Goal: Task Accomplishment & Management: Manage account settings

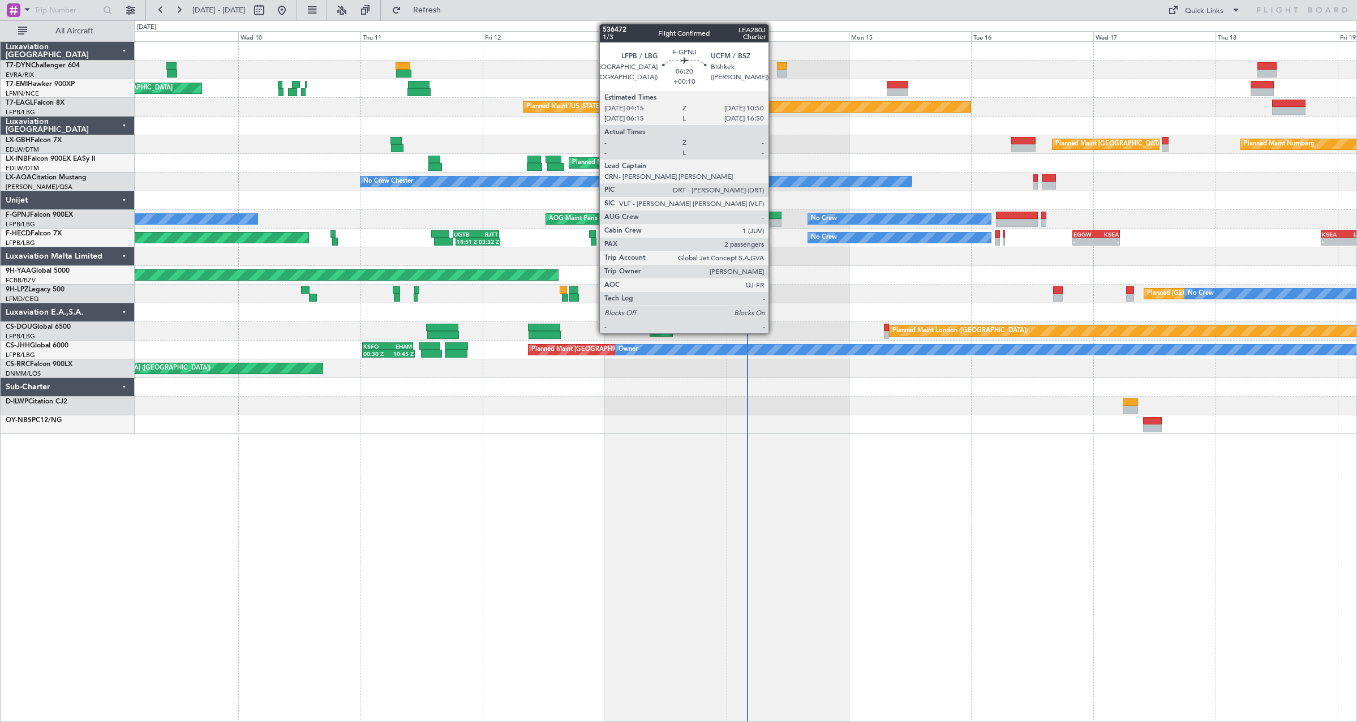
click at [773, 219] on div at bounding box center [765, 223] width 34 height 8
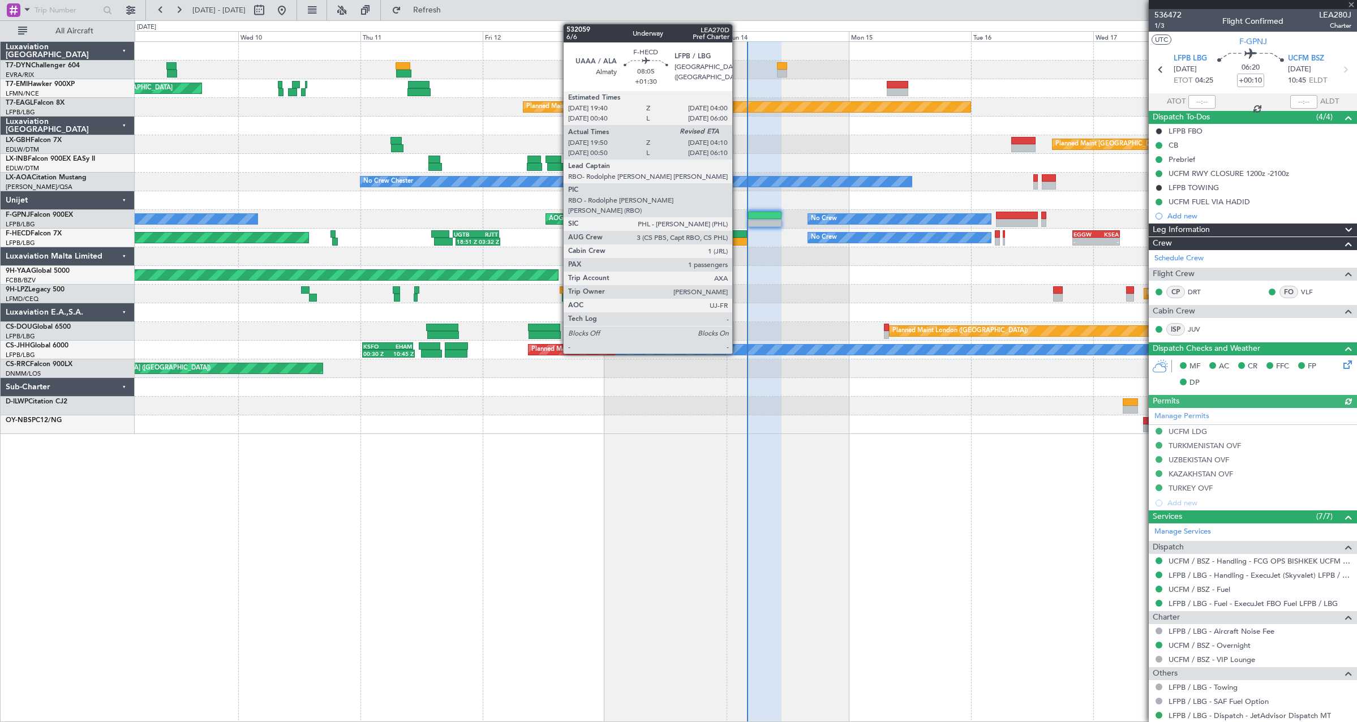
click at [737, 239] on div at bounding box center [726, 242] width 42 height 8
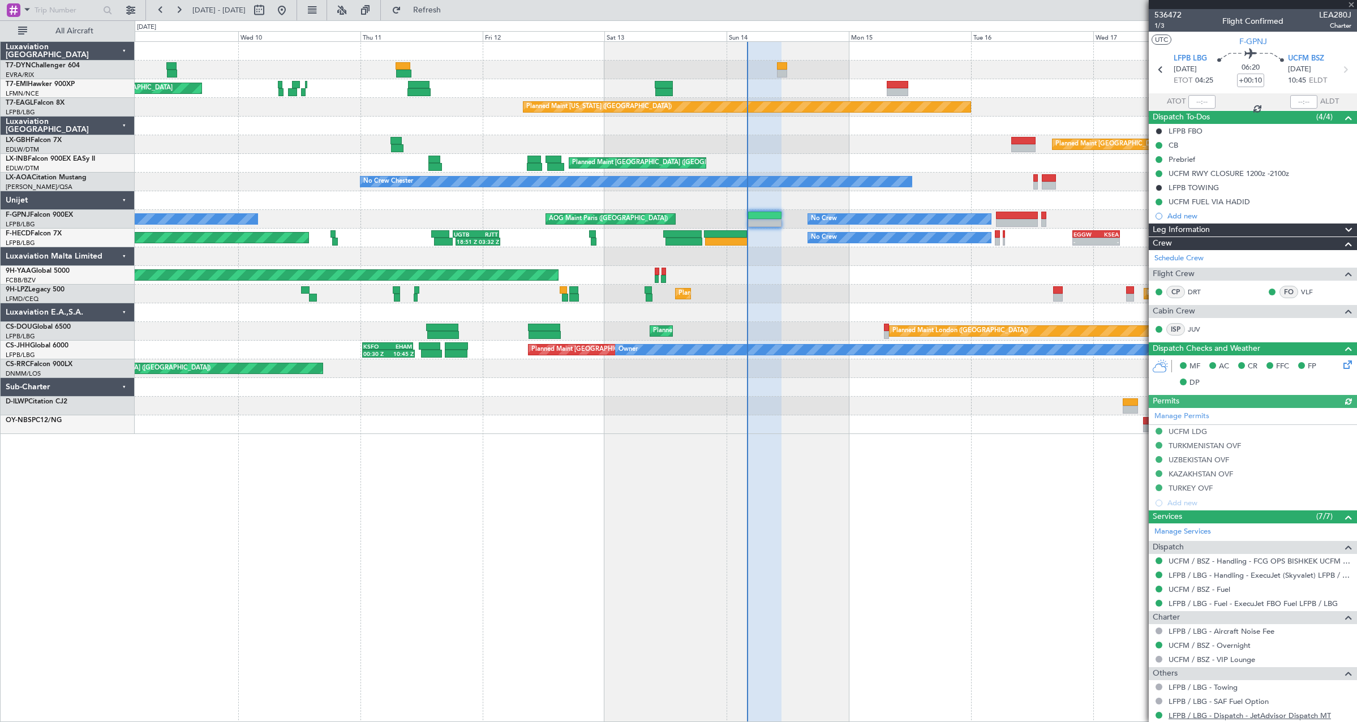
type input "+01:30"
type input "20:00"
type input "1"
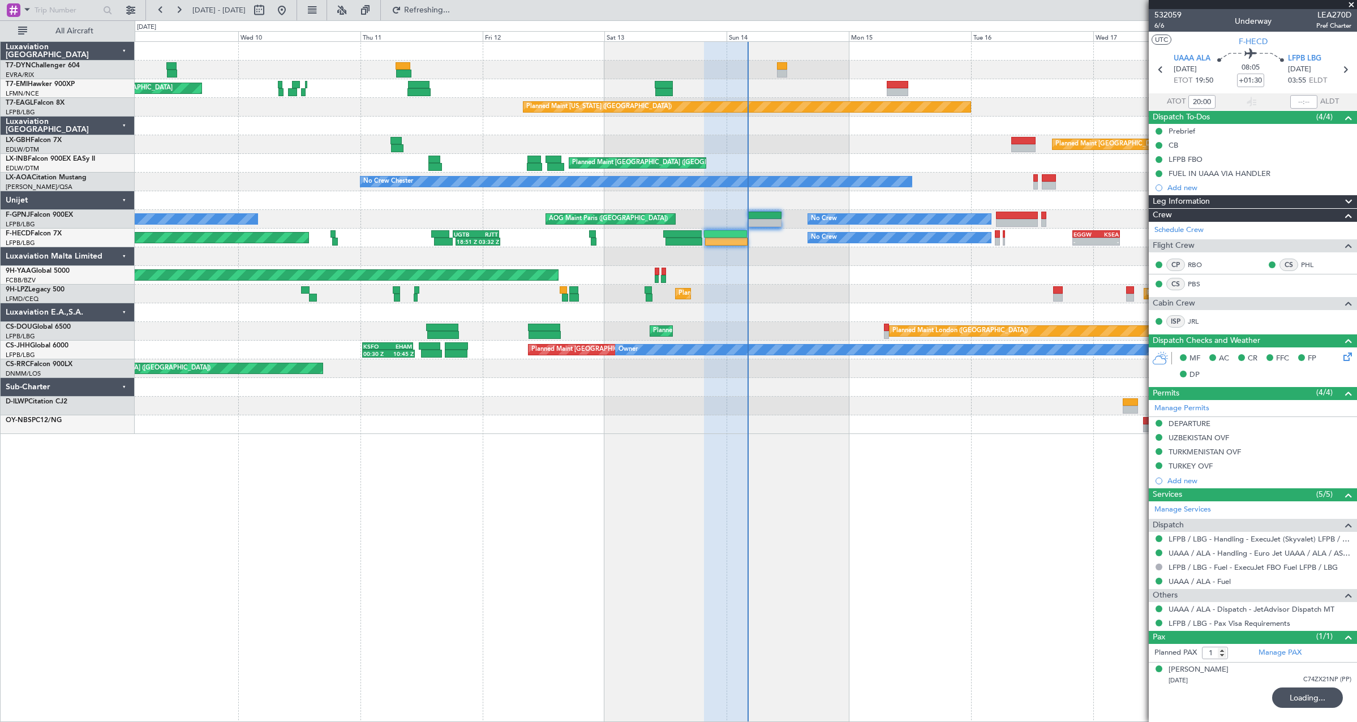
type input "03:54"
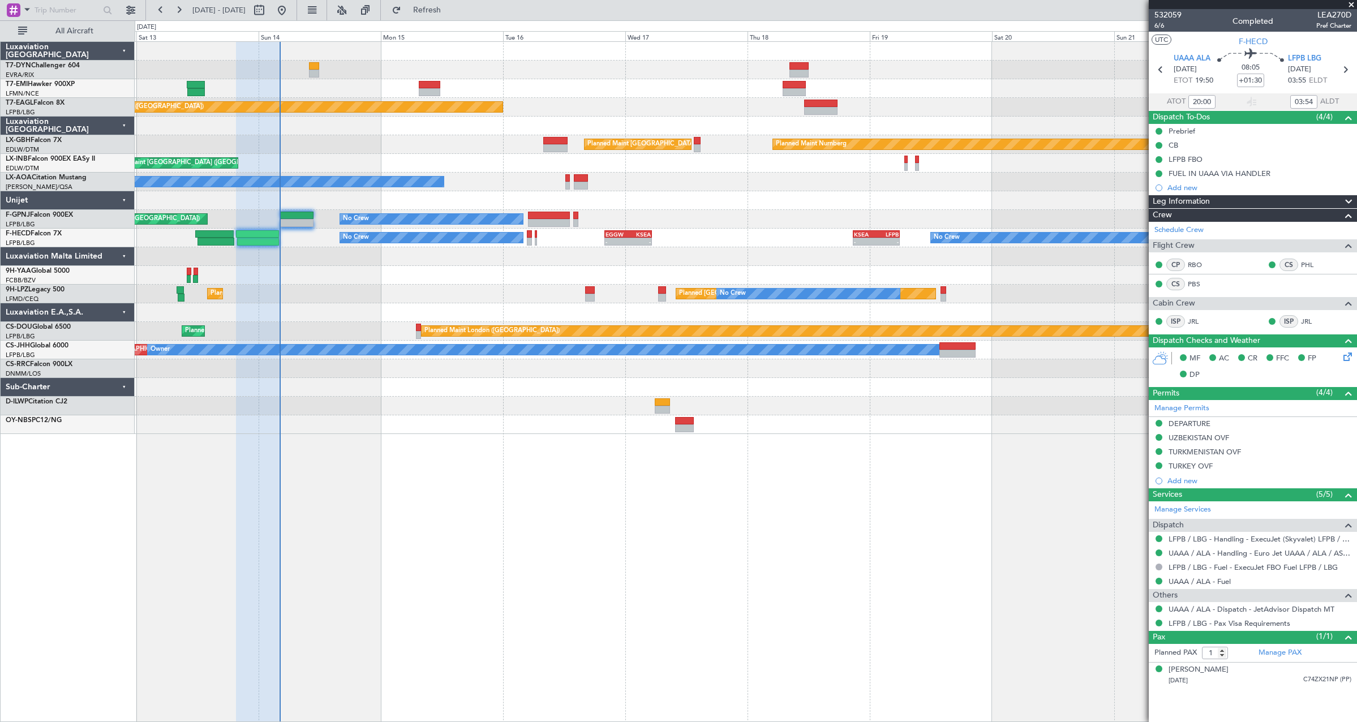
click at [417, 449] on div "Planned Maint [GEOGRAPHIC_DATA] Planned Maint [US_STATE] ([GEOGRAPHIC_DATA]) Pl…" at bounding box center [746, 381] width 1222 height 681
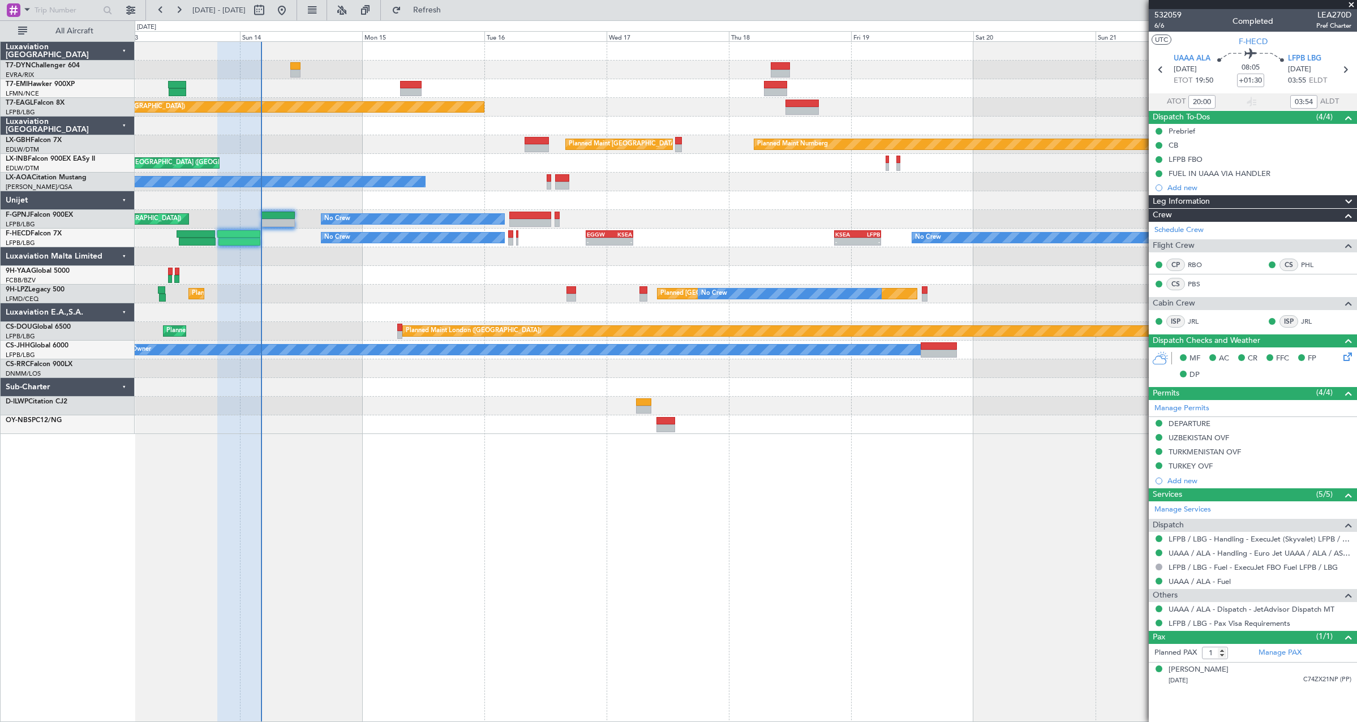
click at [458, 476] on div "Planned Maint [GEOGRAPHIC_DATA] Planned Maint [US_STATE] ([GEOGRAPHIC_DATA]) Pl…" at bounding box center [746, 381] width 1222 height 681
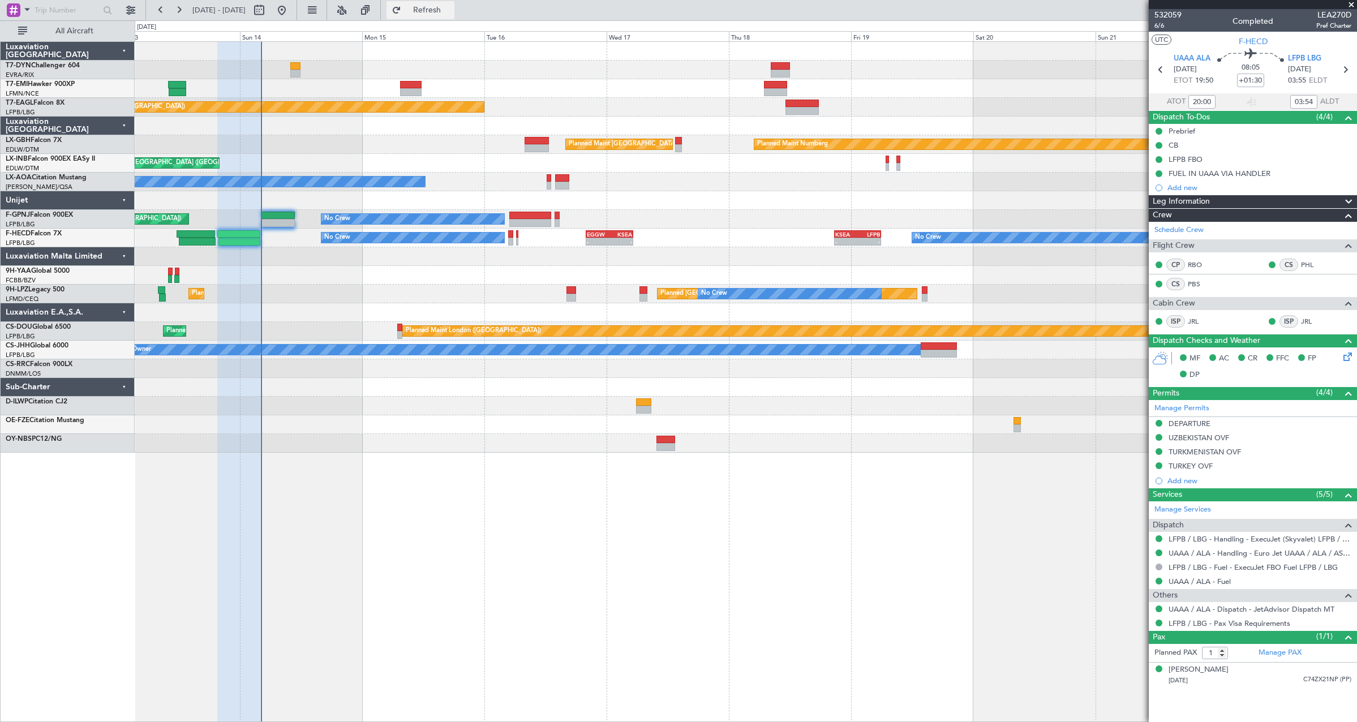
click at [450, 11] on span "Refresh" at bounding box center [427, 10] width 48 height 8
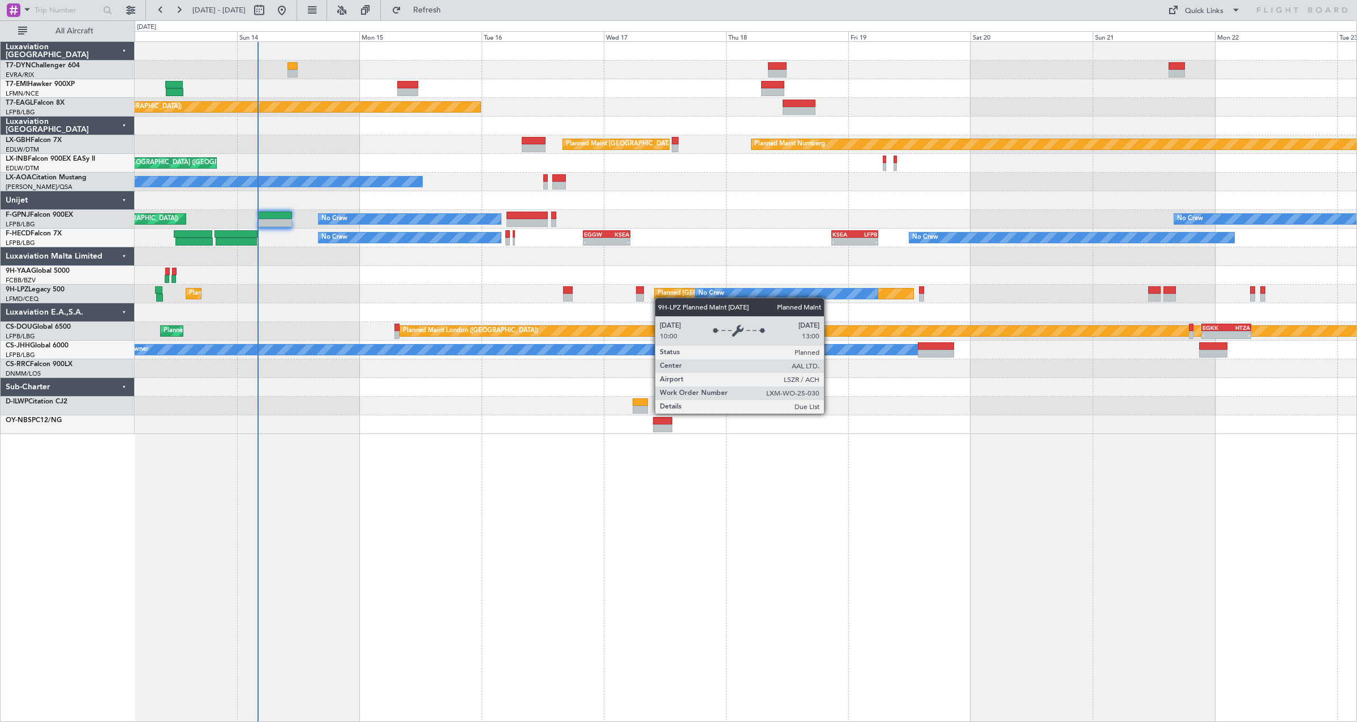
click at [668, 289] on div "Planned Maint Zurich Planned Maint New York (Teterboro) Planned Maint Paris (Le…" at bounding box center [746, 238] width 1222 height 392
click at [667, 289] on div "Planned [GEOGRAPHIC_DATA] ([GEOGRAPHIC_DATA])" at bounding box center [737, 293] width 160 height 17
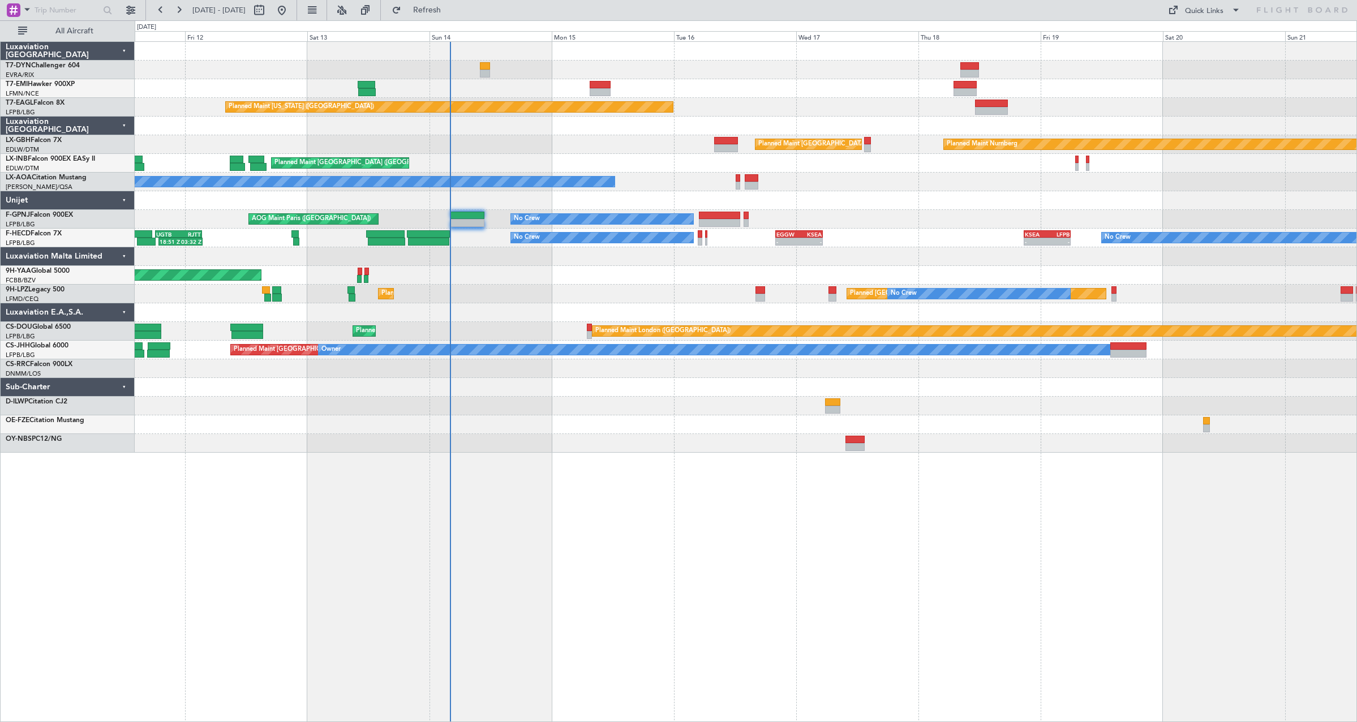
click at [559, 65] on div at bounding box center [746, 70] width 1222 height 19
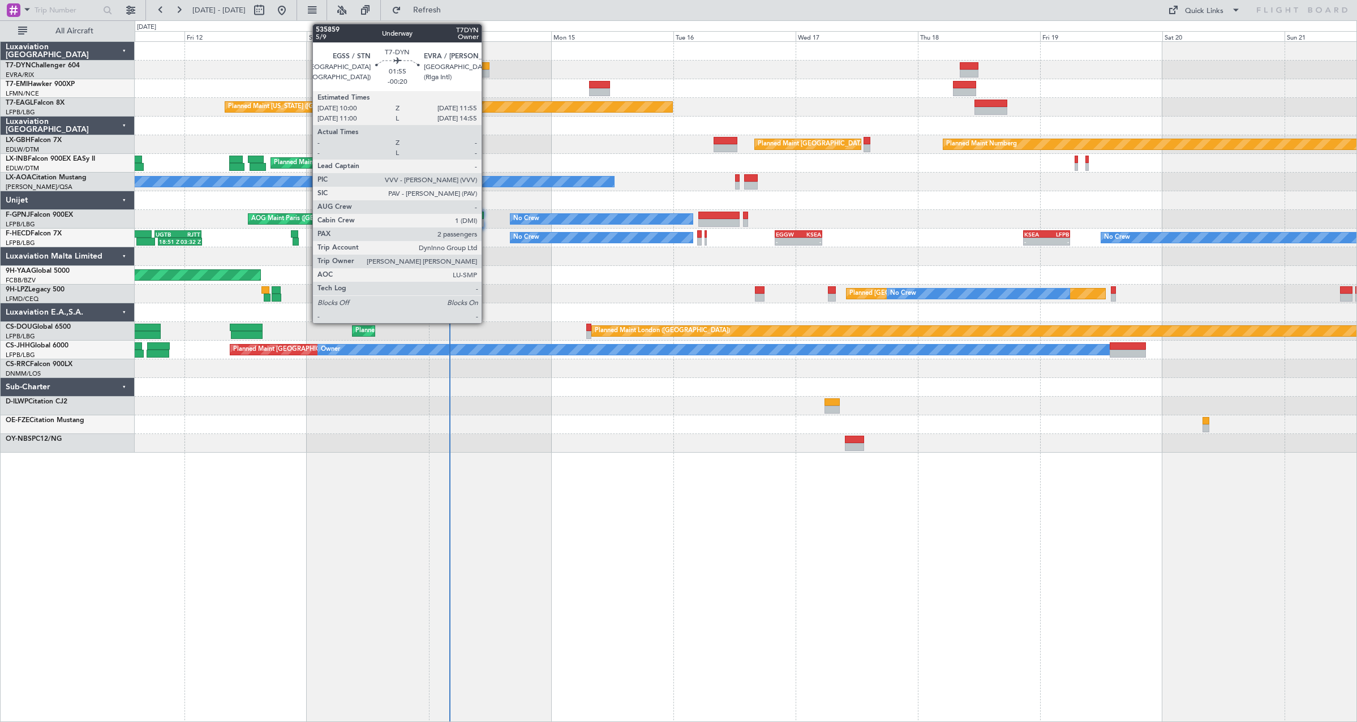
click at [487, 71] on div at bounding box center [484, 74] width 10 height 8
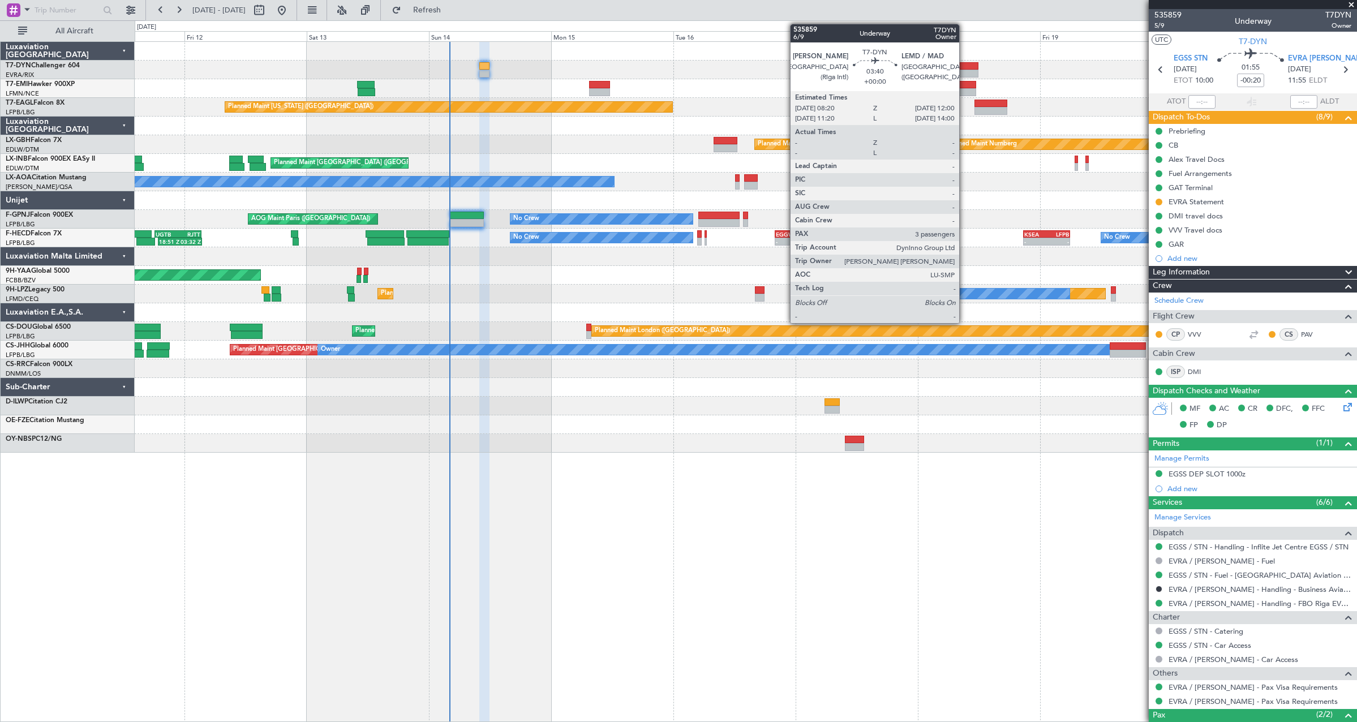
click at [966, 70] on div at bounding box center [969, 74] width 19 height 8
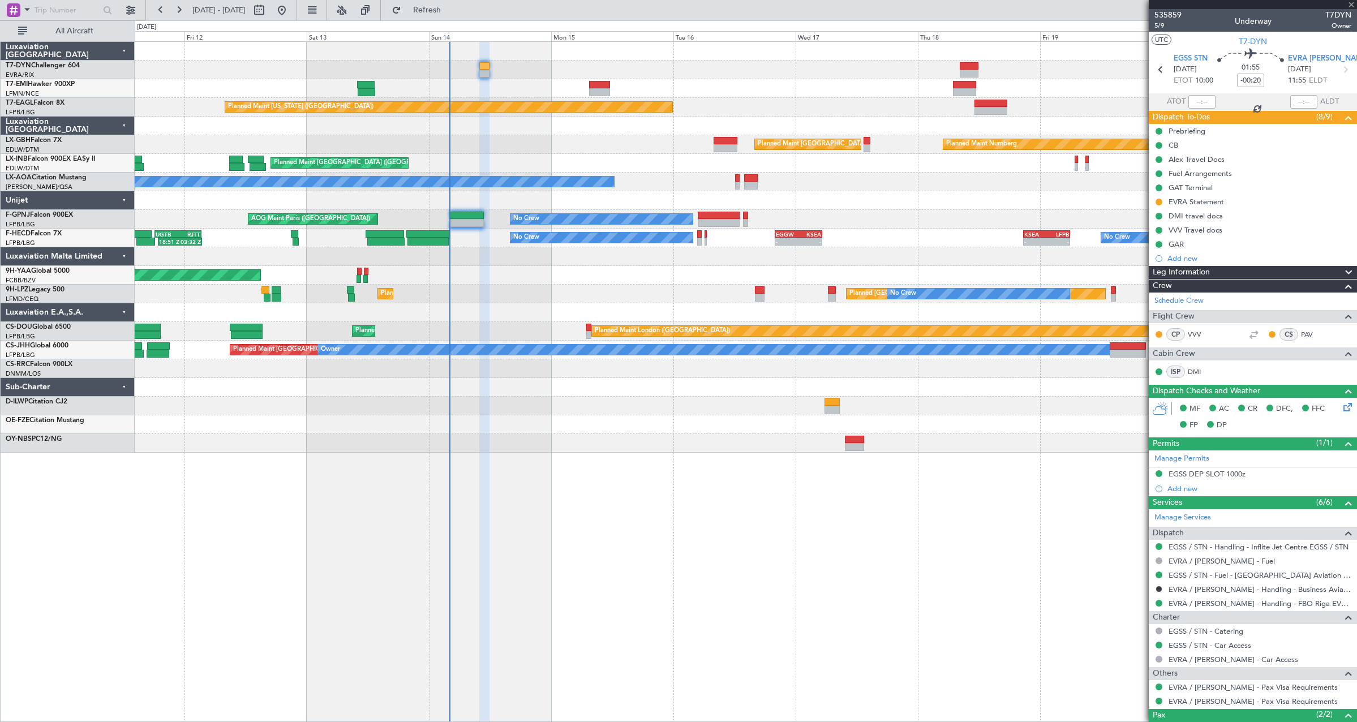
type input "3"
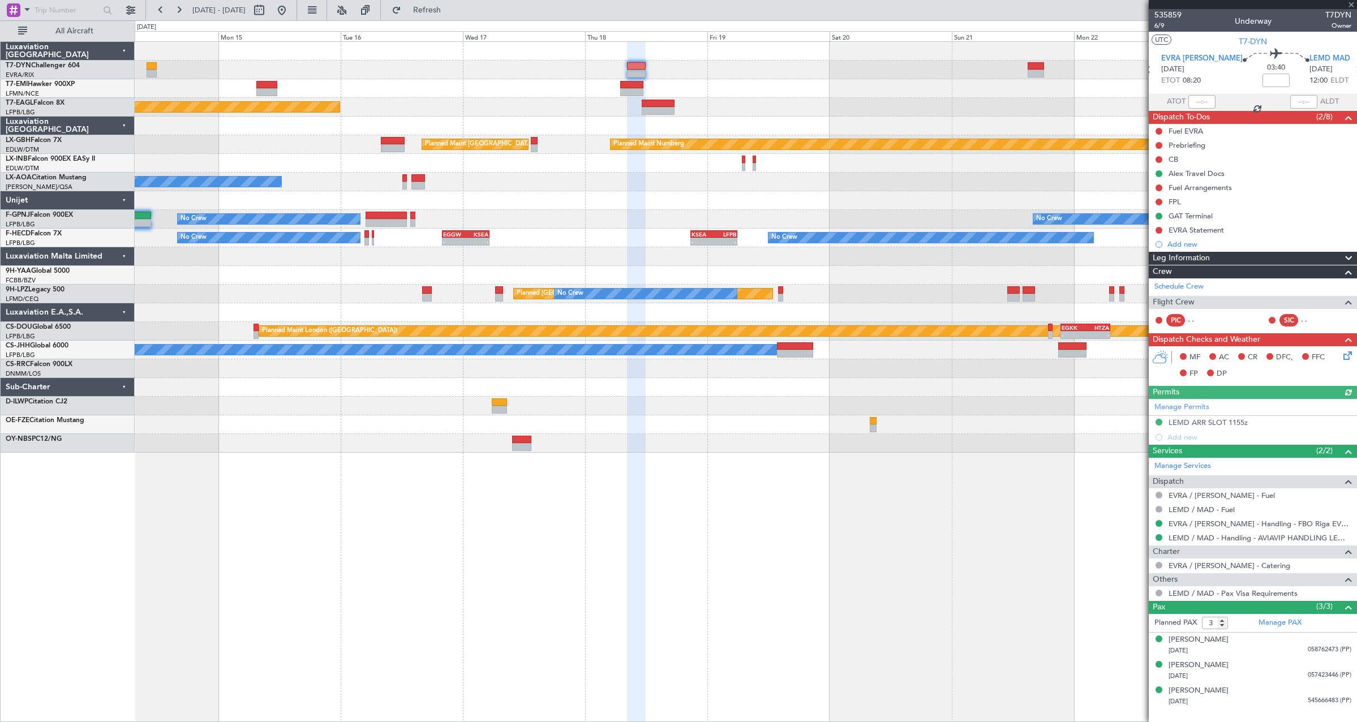
click at [635, 110] on div "Planned Maint Zurich Planned Maint New York (Teterboro) Planned Maint Paris (Le…" at bounding box center [746, 247] width 1222 height 411
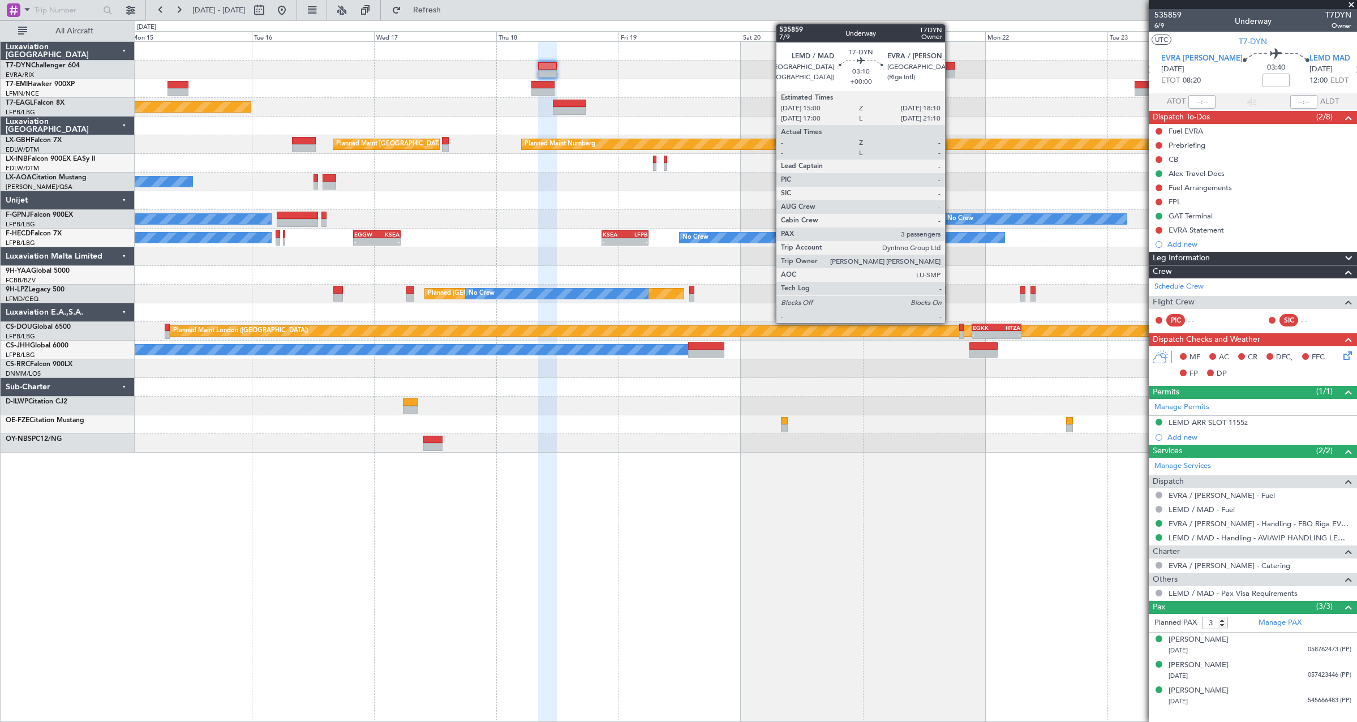
click at [950, 67] on div at bounding box center [947, 66] width 16 height 8
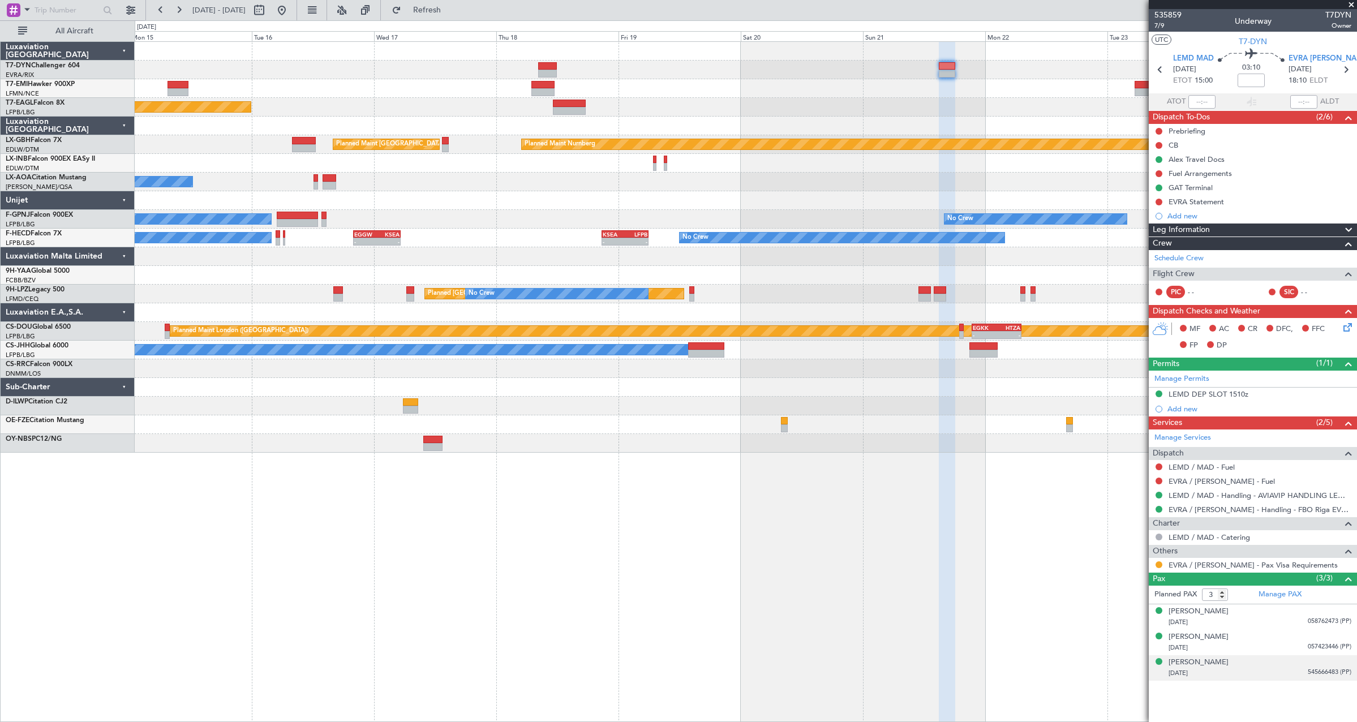
click at [1236, 669] on div "30/04/1971 545666483 (PP)" at bounding box center [1259, 673] width 183 height 11
click at [952, 123] on div at bounding box center [746, 126] width 1222 height 19
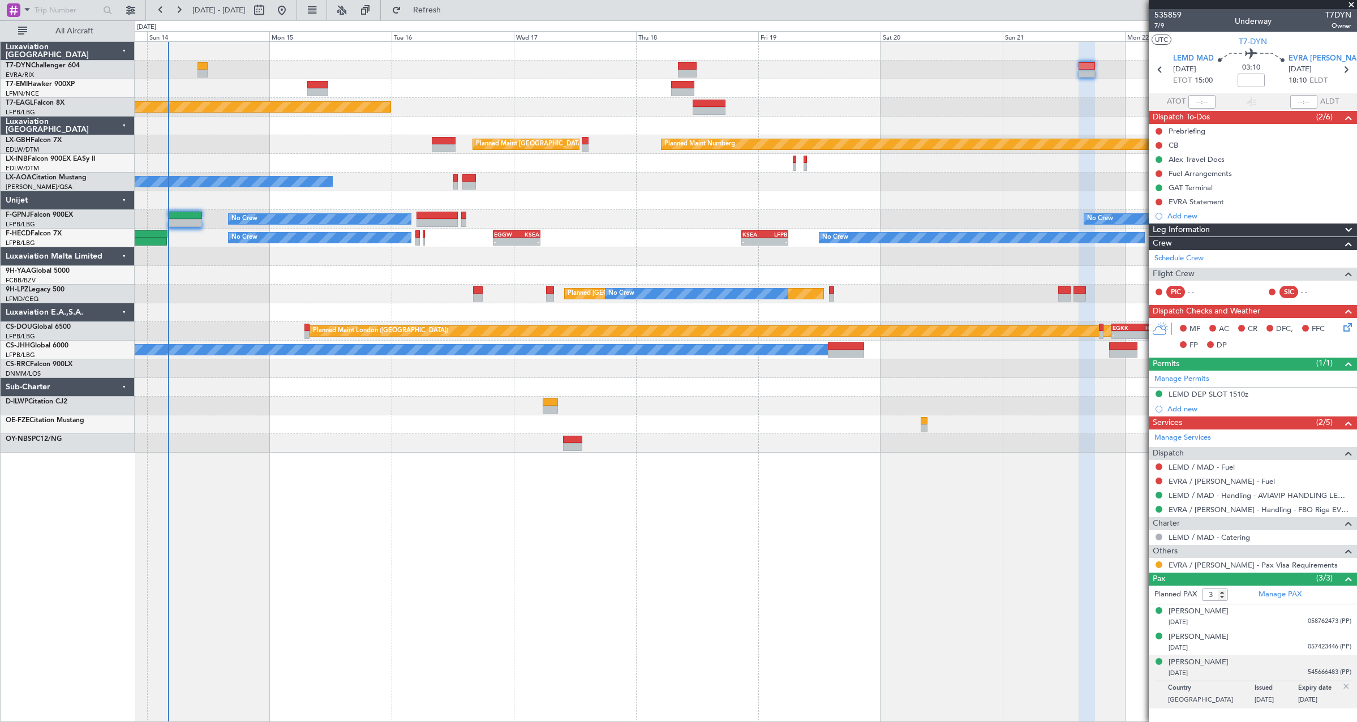
click at [823, 134] on div at bounding box center [746, 126] width 1222 height 19
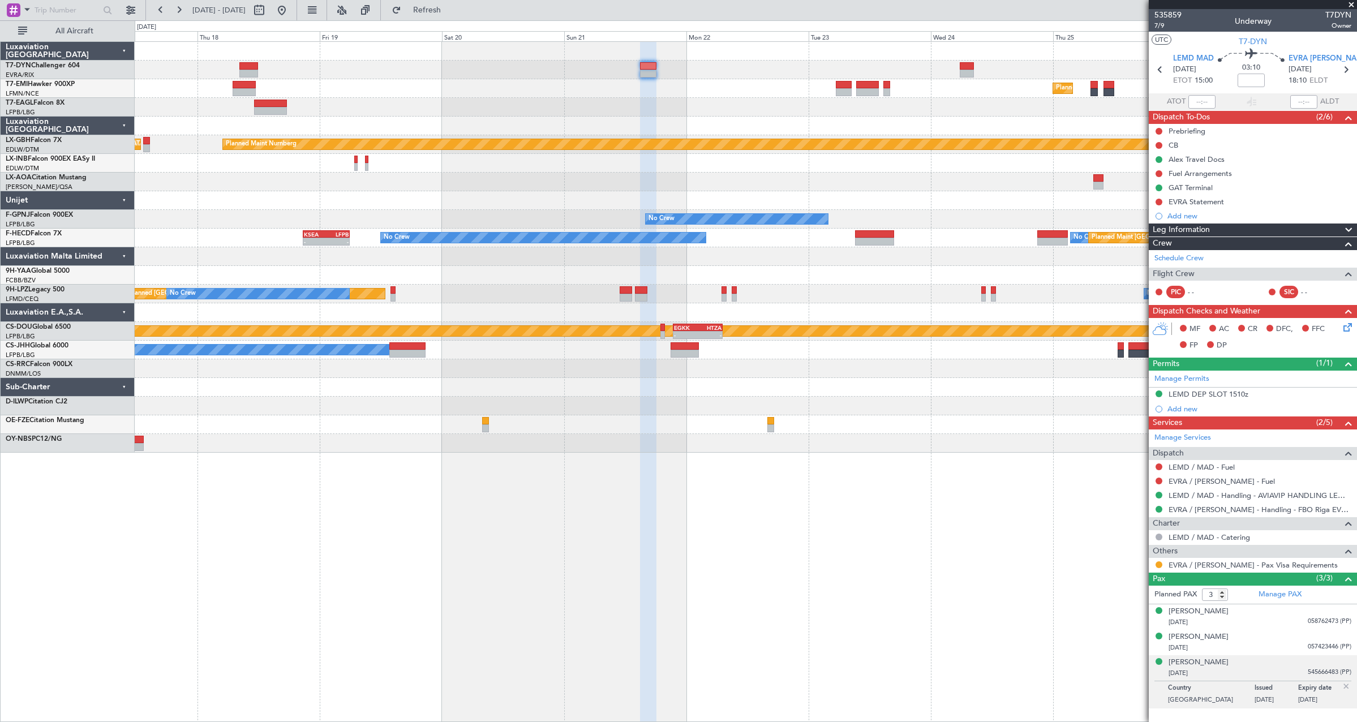
click at [309, 97] on div "Planned Maint Zurich Planned Maint New York (Teterboro) Planned Maint Paris (Le…" at bounding box center [746, 247] width 1222 height 411
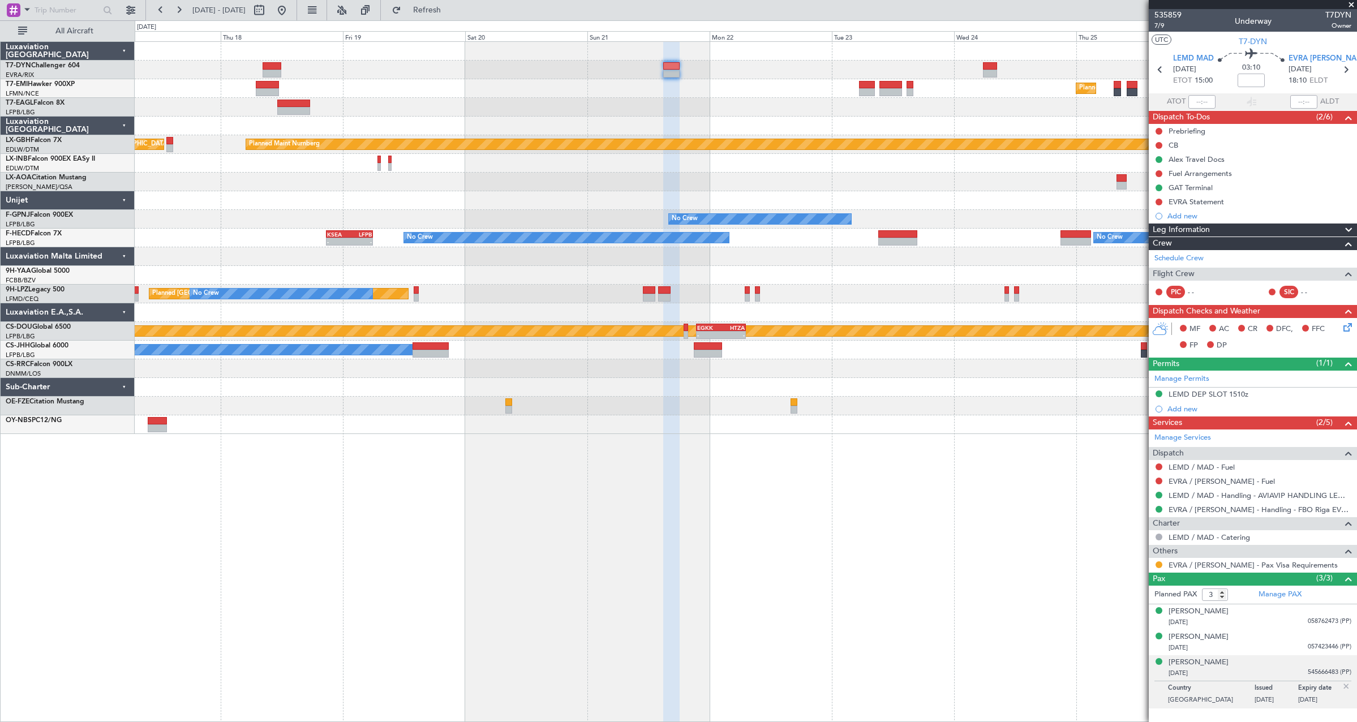
click at [1016, 129] on div "Planned Maint Zurich Planned Maint New York (Teterboro) Planned Maint Nurnberg …" at bounding box center [746, 238] width 1222 height 392
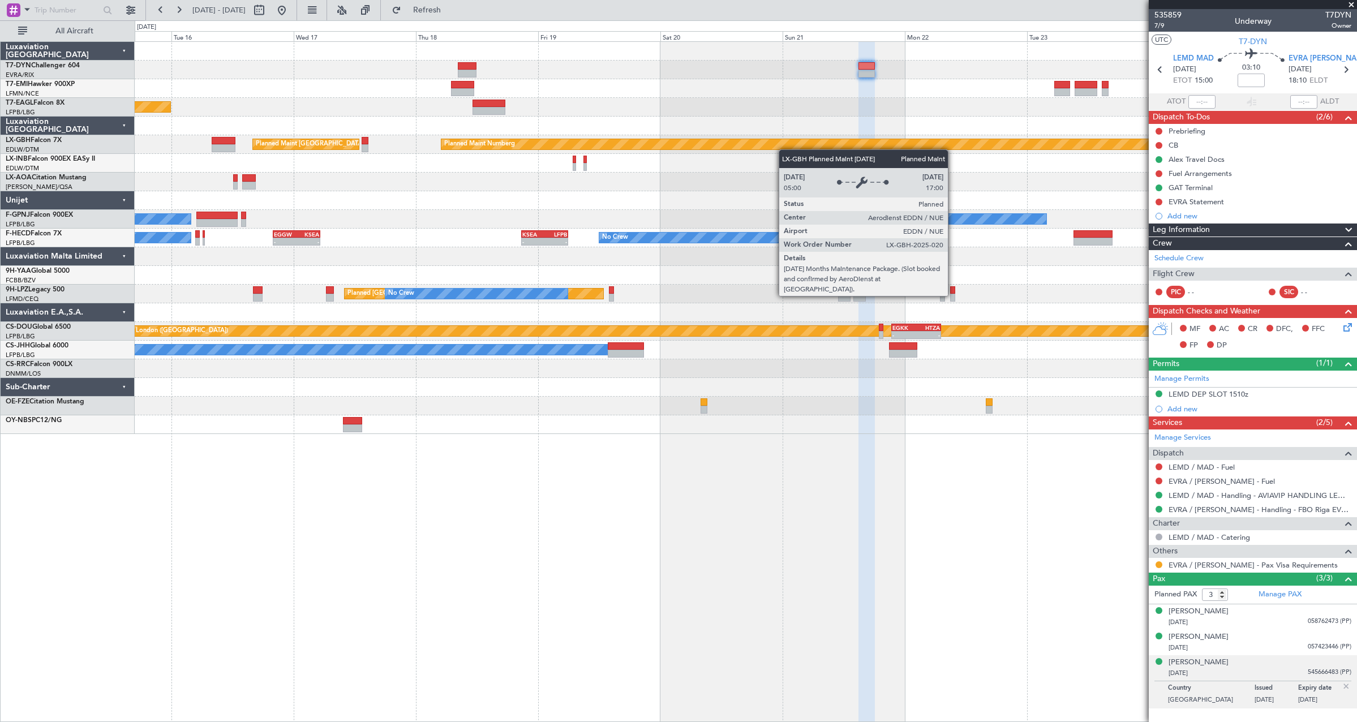
click at [827, 143] on div "Planned Maint Zurich Planned Maint New York (Teterboro) Planned Maint Nurnberg …" at bounding box center [746, 238] width 1222 height 392
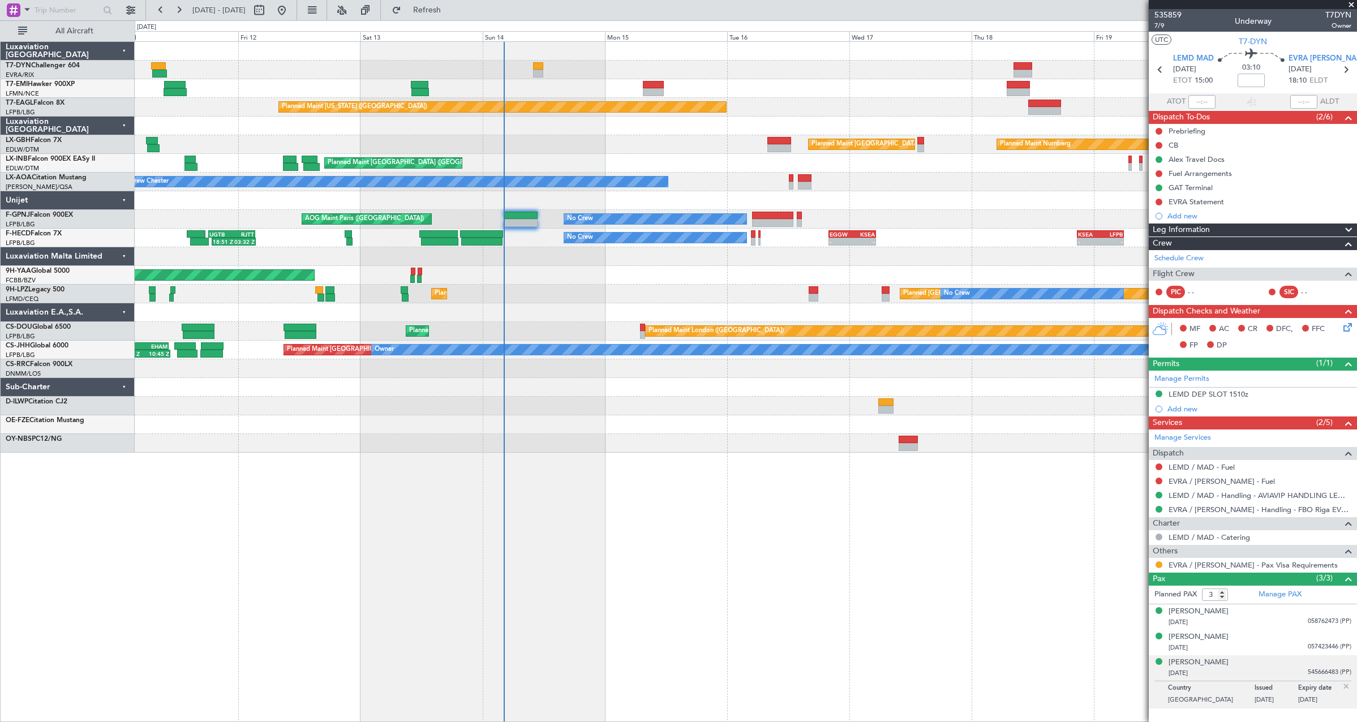
click at [543, 97] on div "Planned Maint [GEOGRAPHIC_DATA]" at bounding box center [746, 88] width 1222 height 19
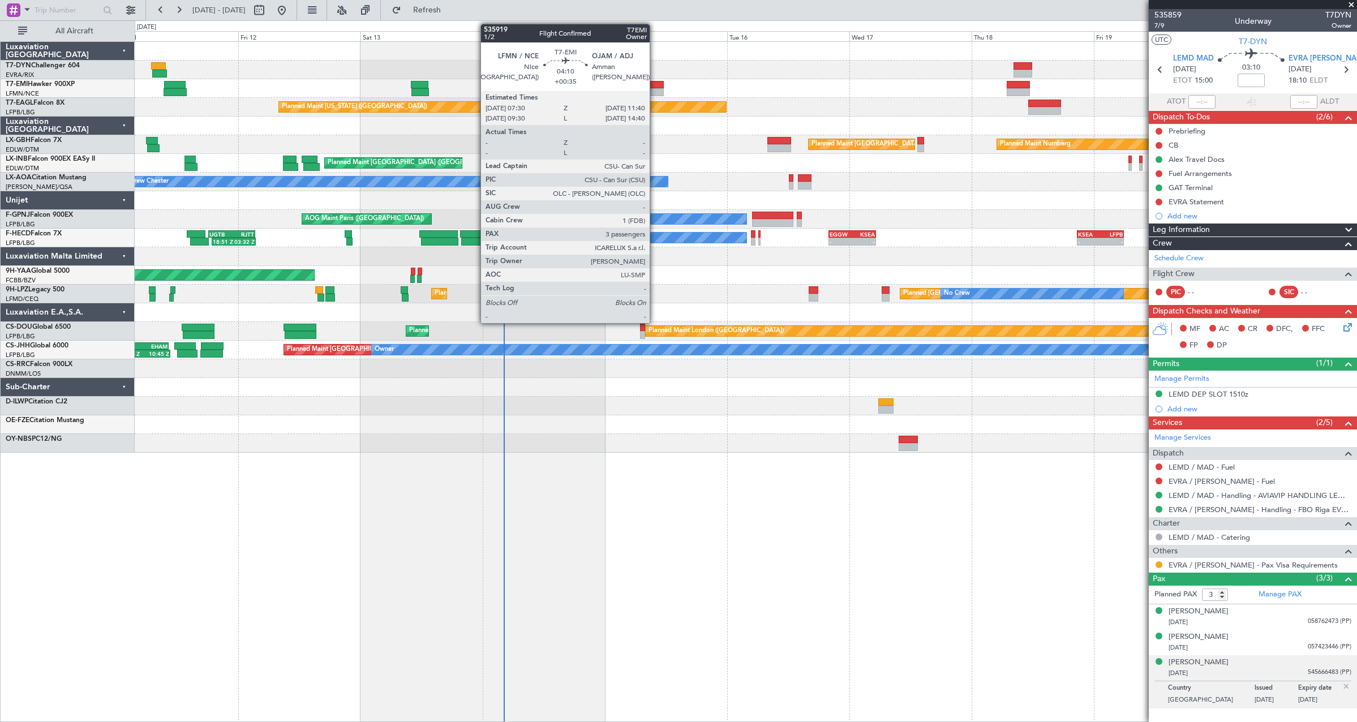
click at [655, 87] on div at bounding box center [654, 85] width 22 height 8
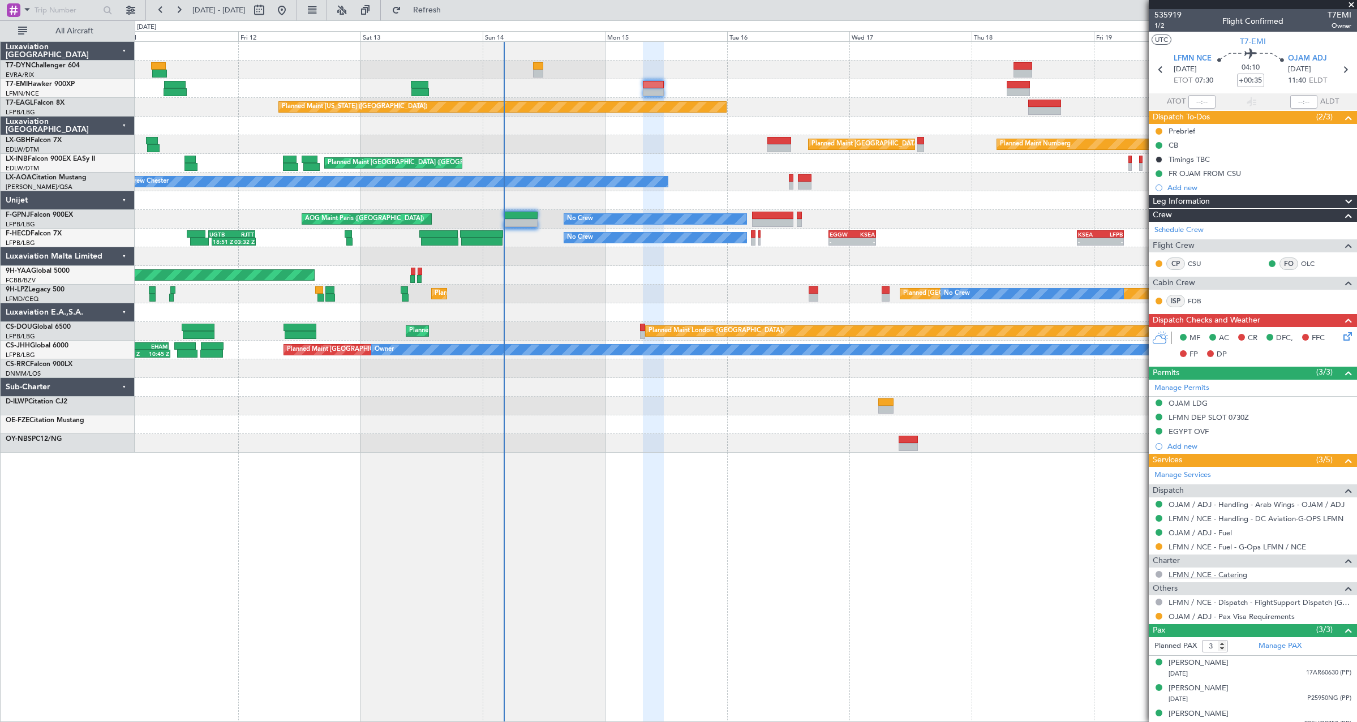
scroll to position [10, 0]
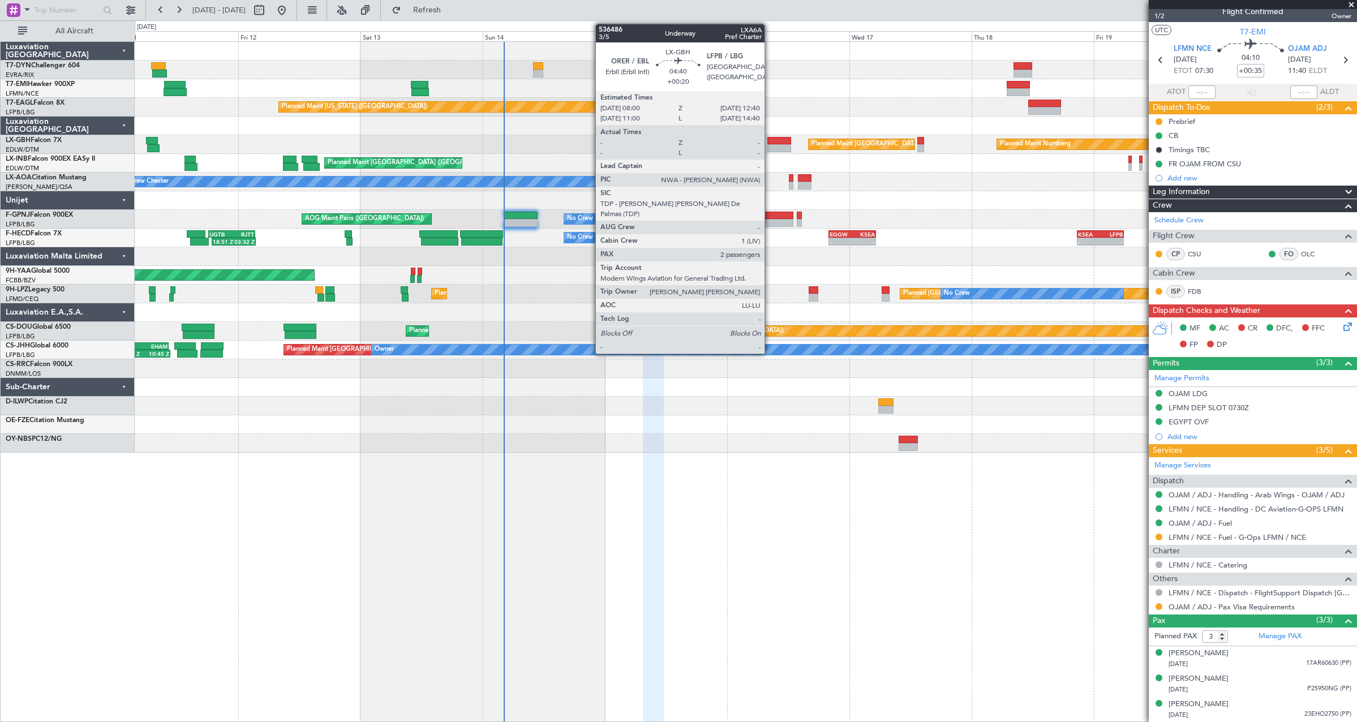
click at [770, 146] on div at bounding box center [779, 148] width 24 height 8
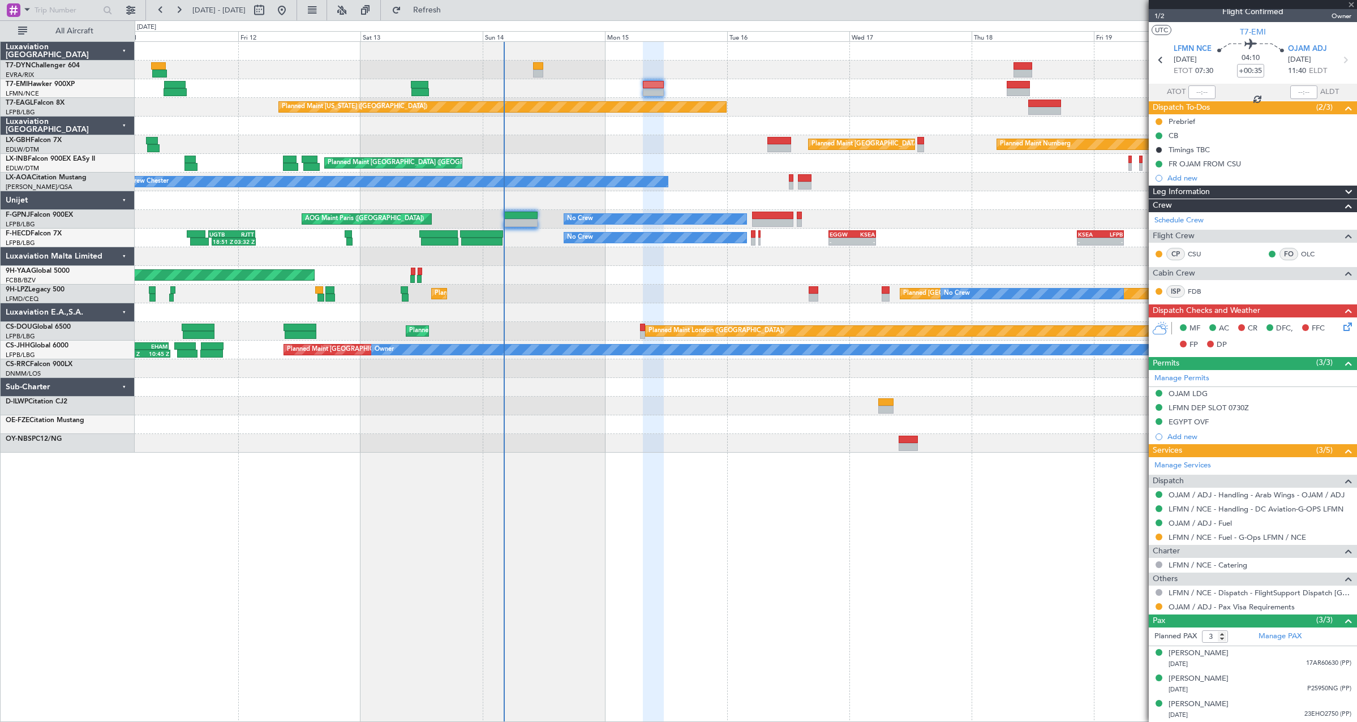
type input "+00:20"
type input "2"
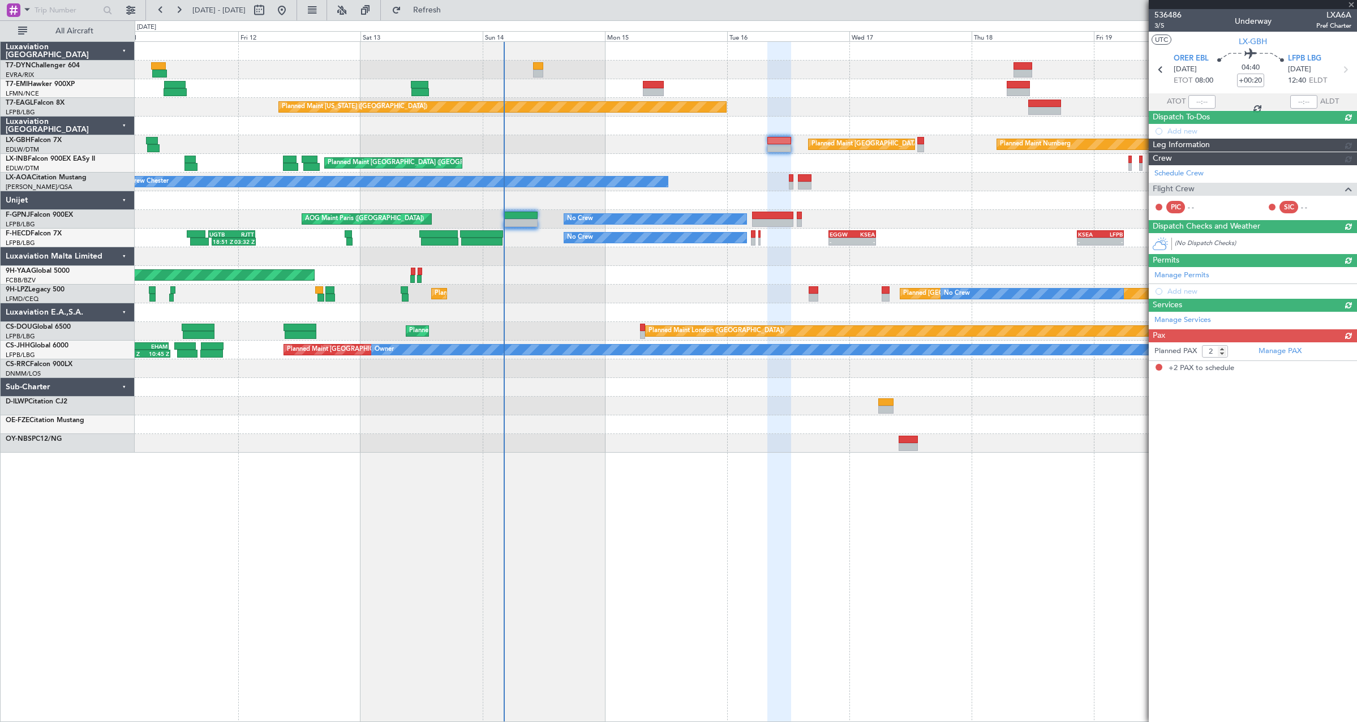
scroll to position [0, 0]
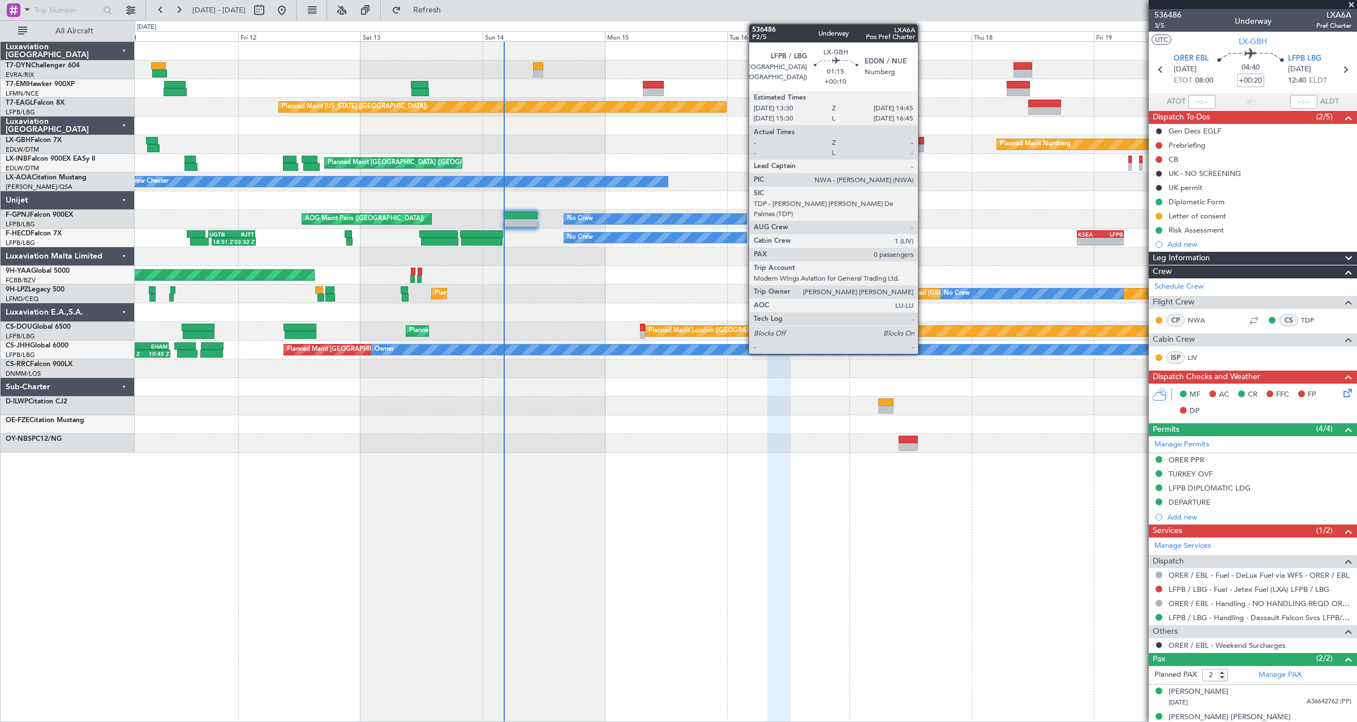
click at [923, 143] on div at bounding box center [920, 141] width 7 height 8
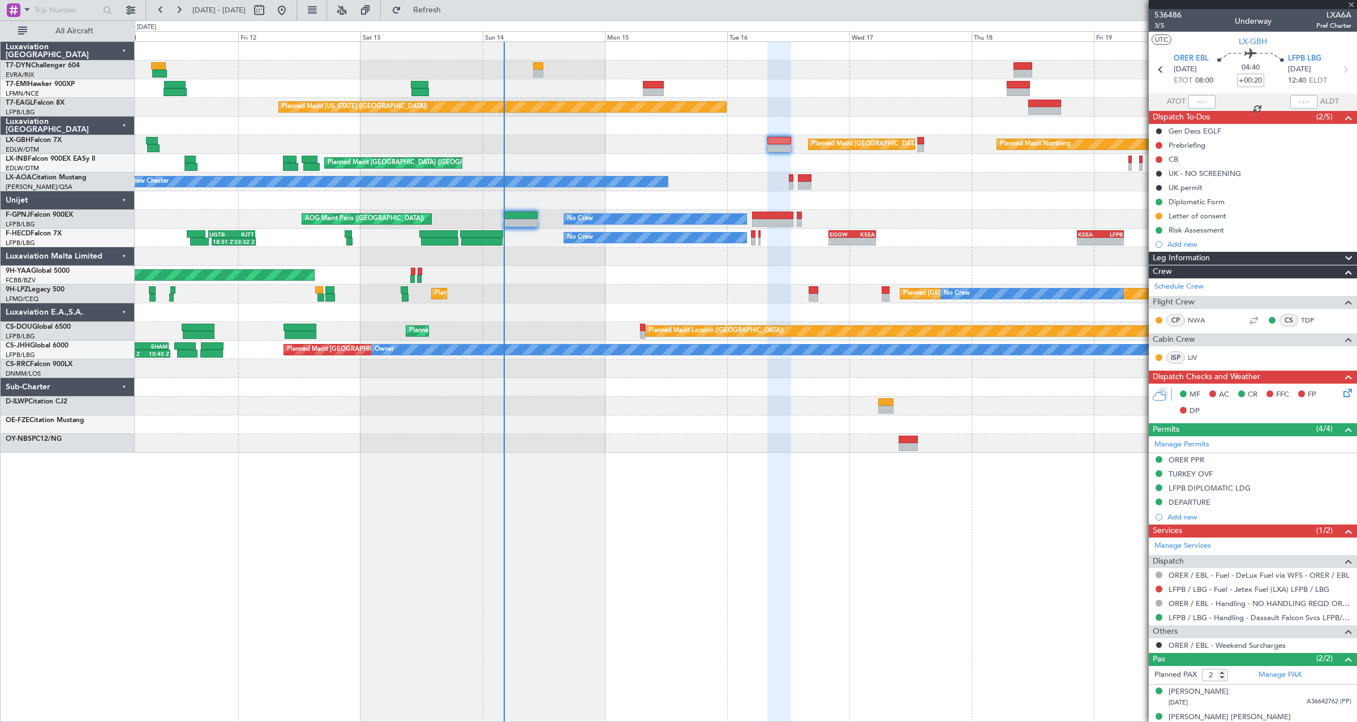
type input "+00:10"
type input "0"
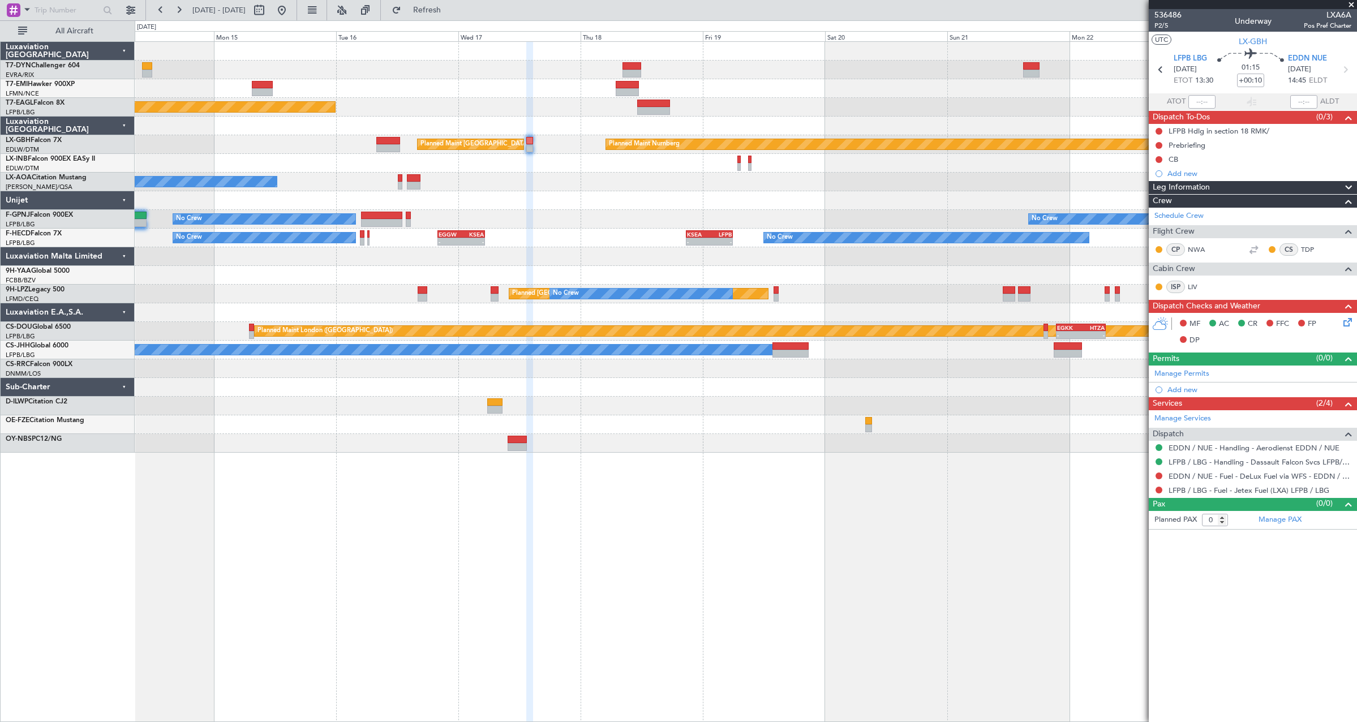
click at [588, 187] on div "No Crew Chester" at bounding box center [746, 182] width 1222 height 19
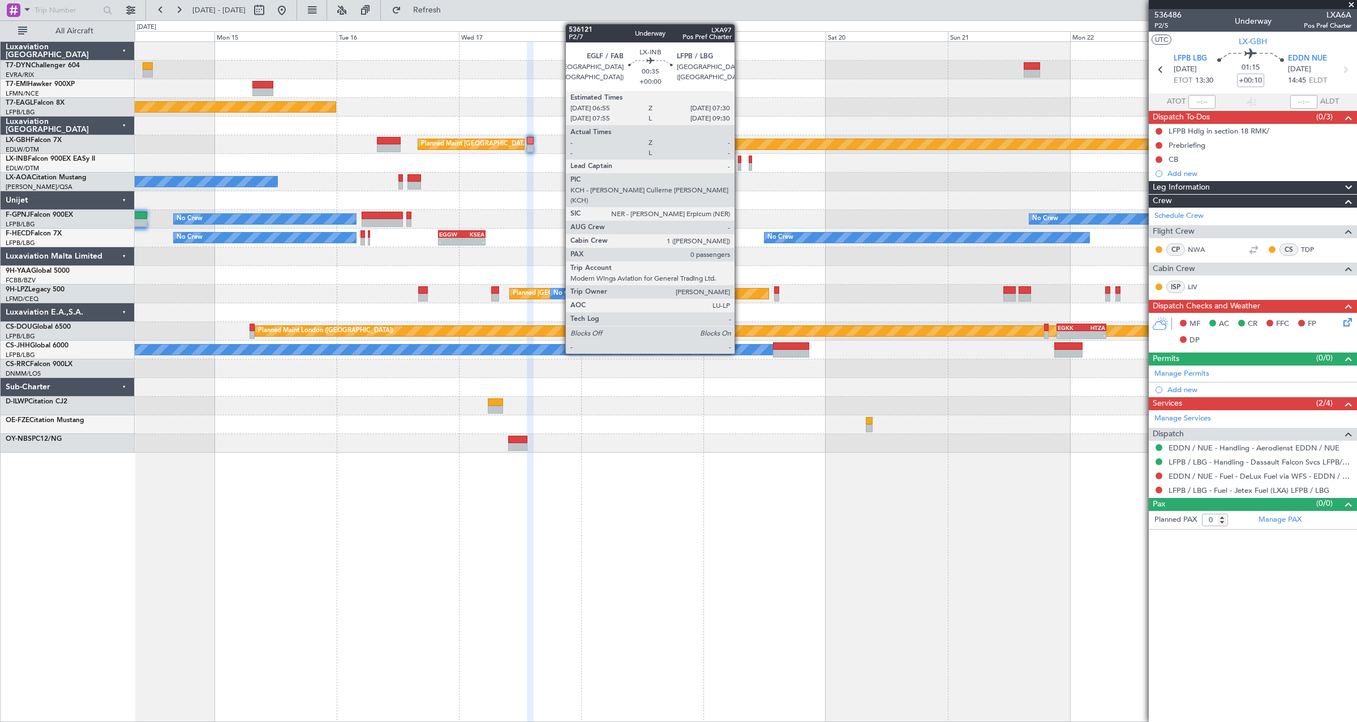
click at [740, 162] on div at bounding box center [739, 160] width 3 height 8
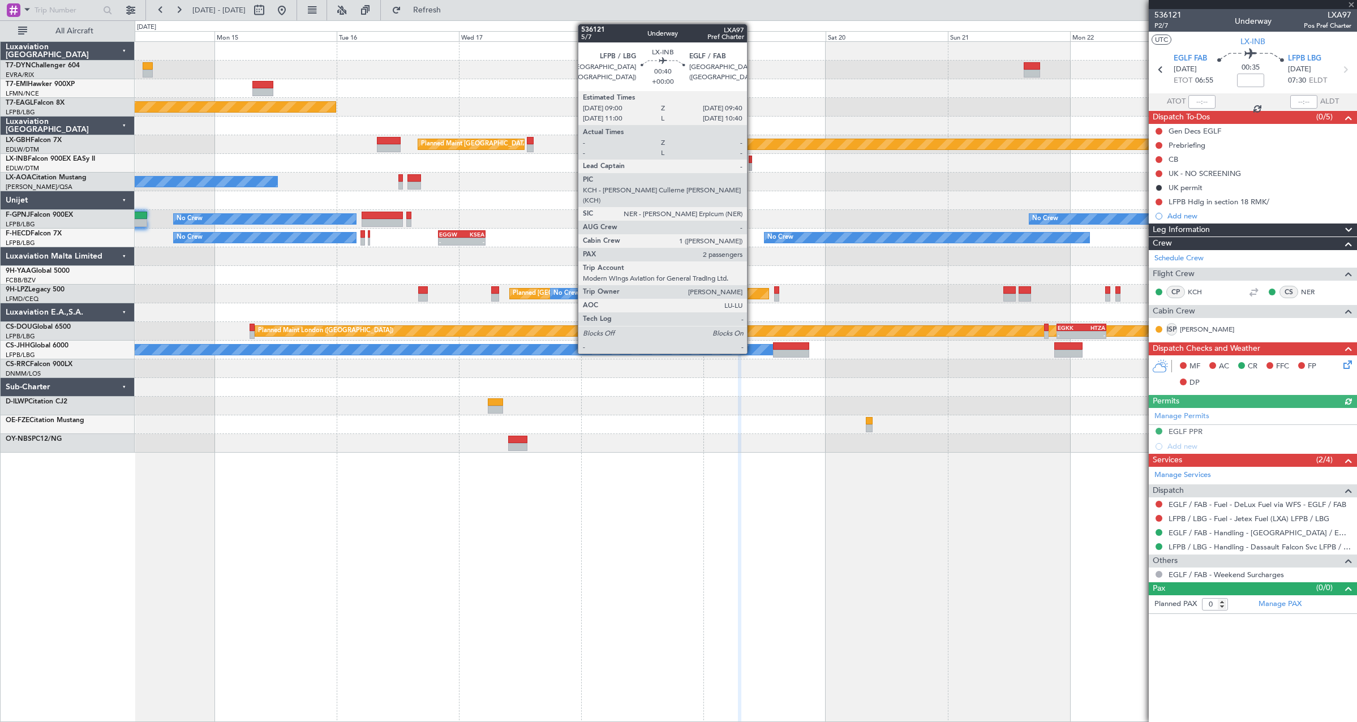
click at [752, 164] on div at bounding box center [750, 167] width 3 height 8
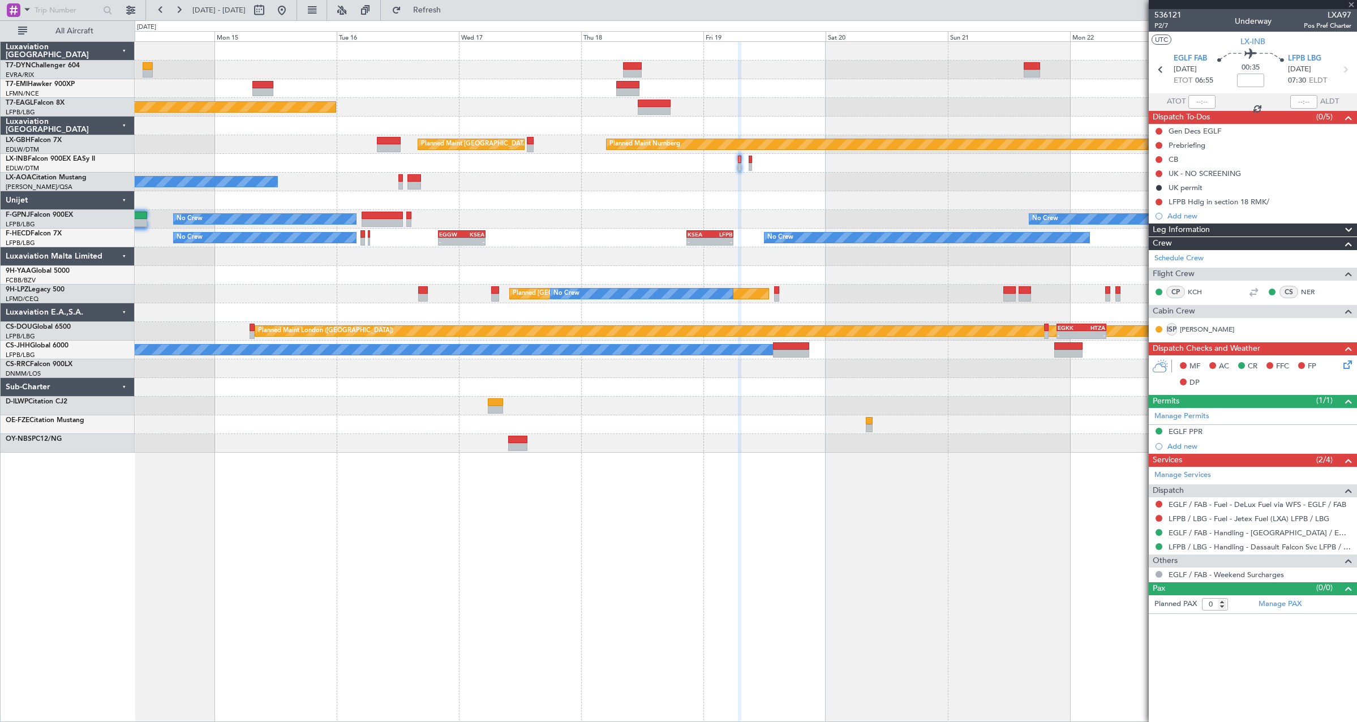
type input "2"
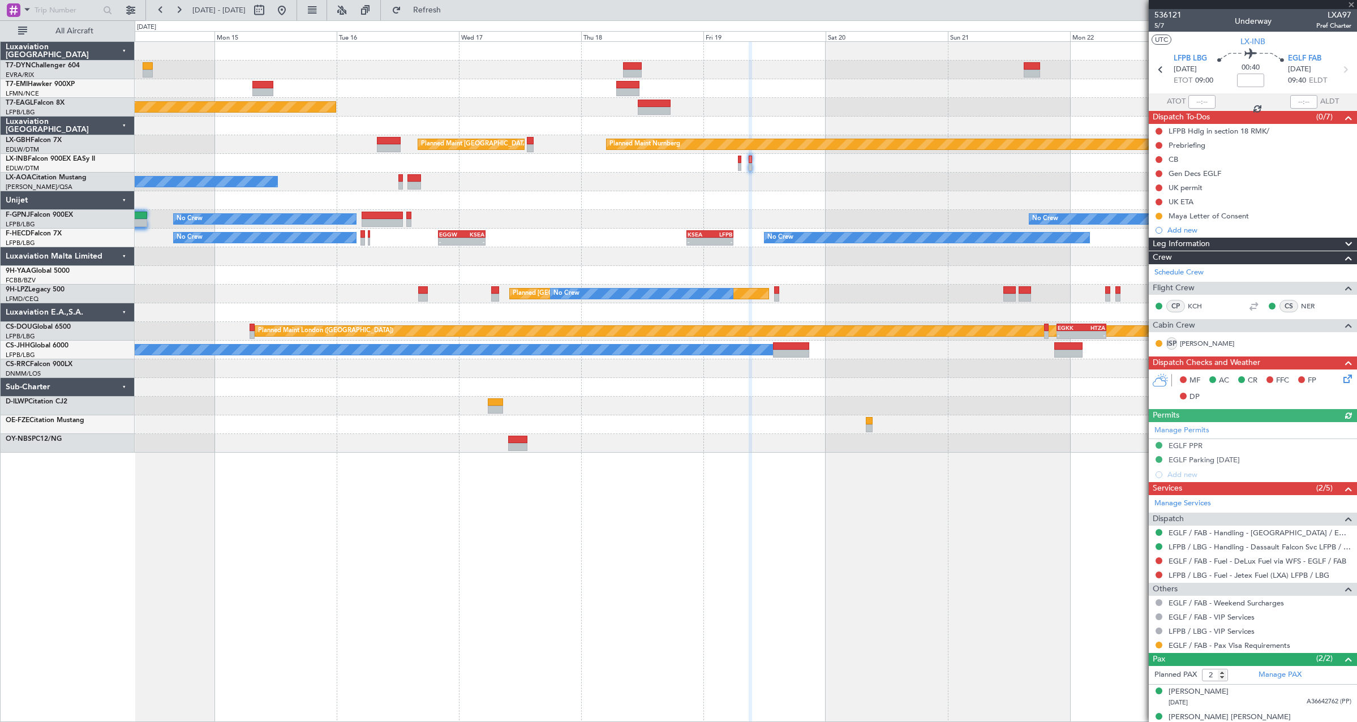
scroll to position [13, 0]
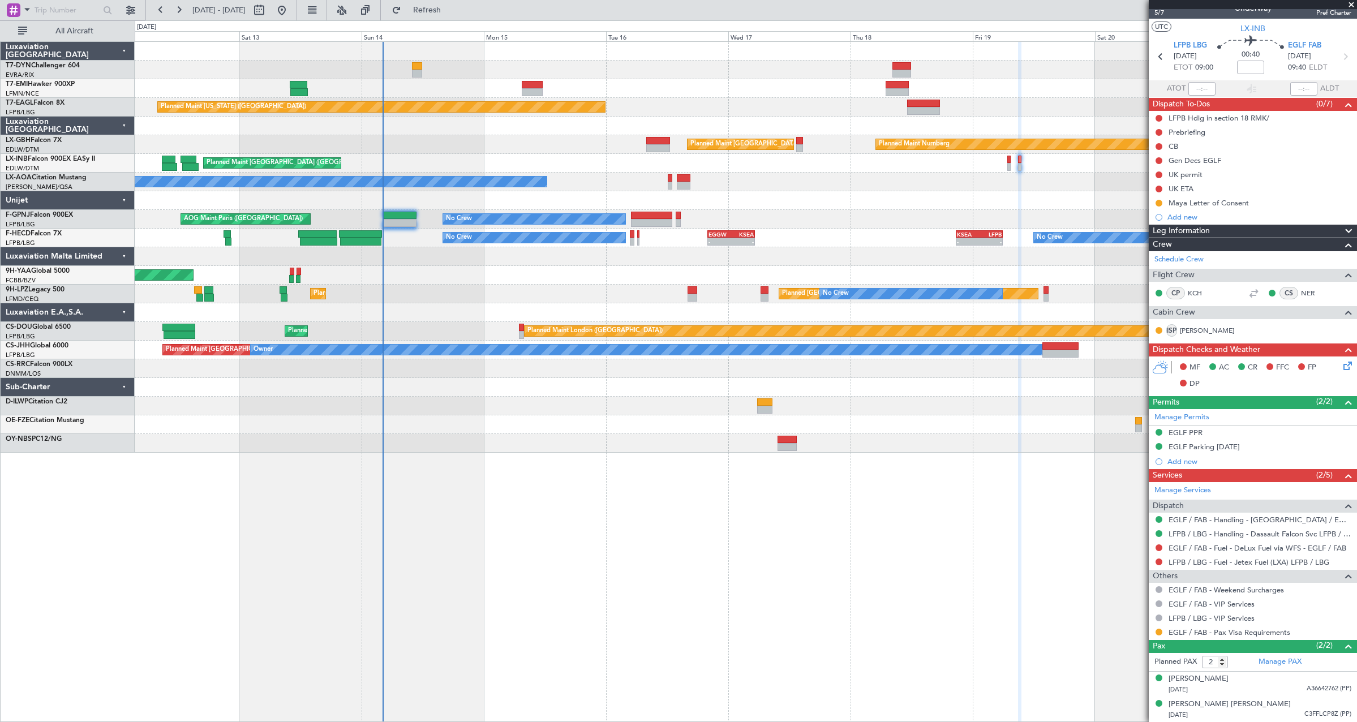
click at [772, 200] on div at bounding box center [746, 200] width 1222 height 19
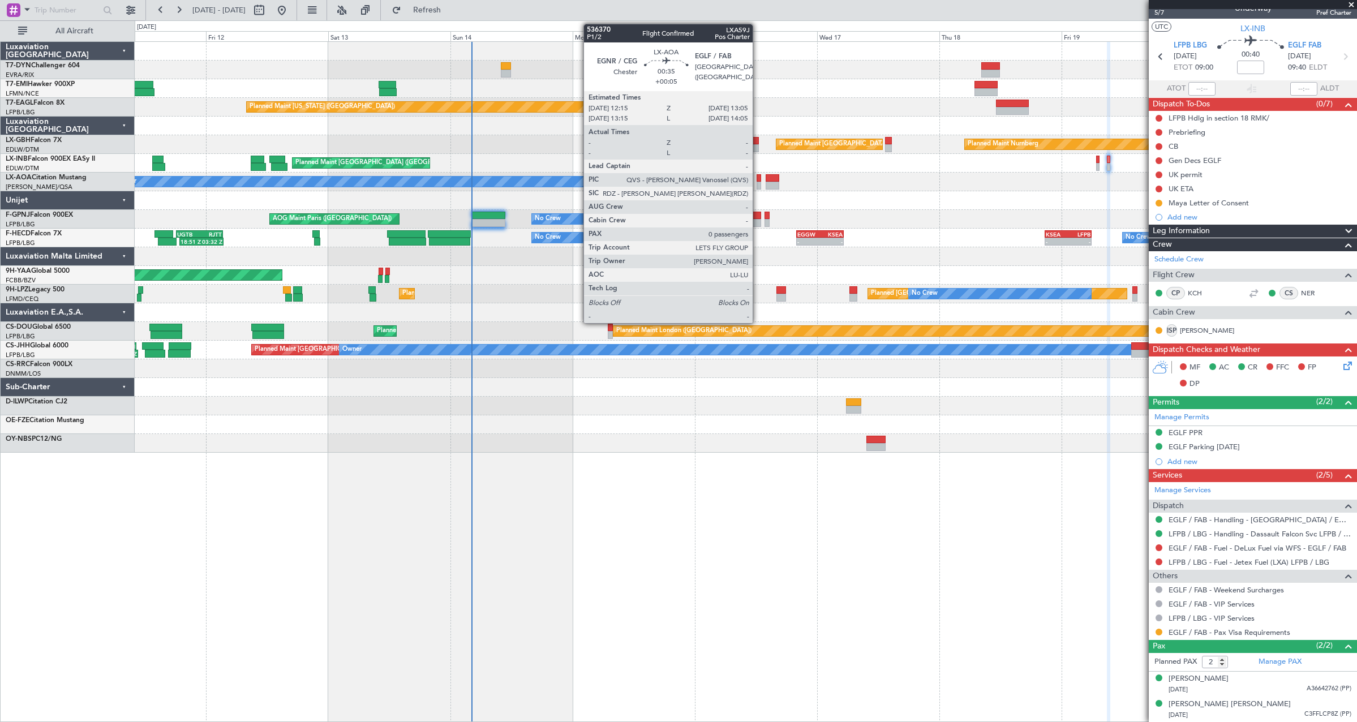
click at [758, 183] on div at bounding box center [759, 186] width 5 height 8
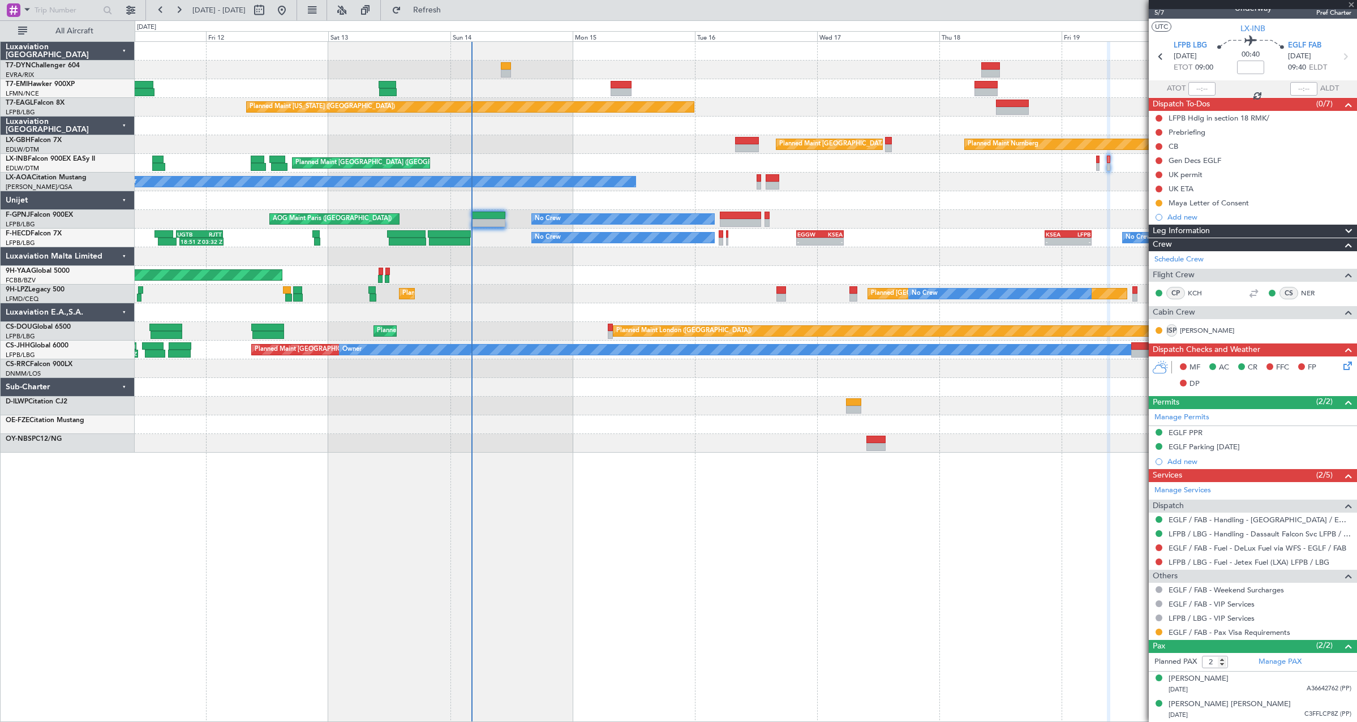
type input "+00:05"
type input "0"
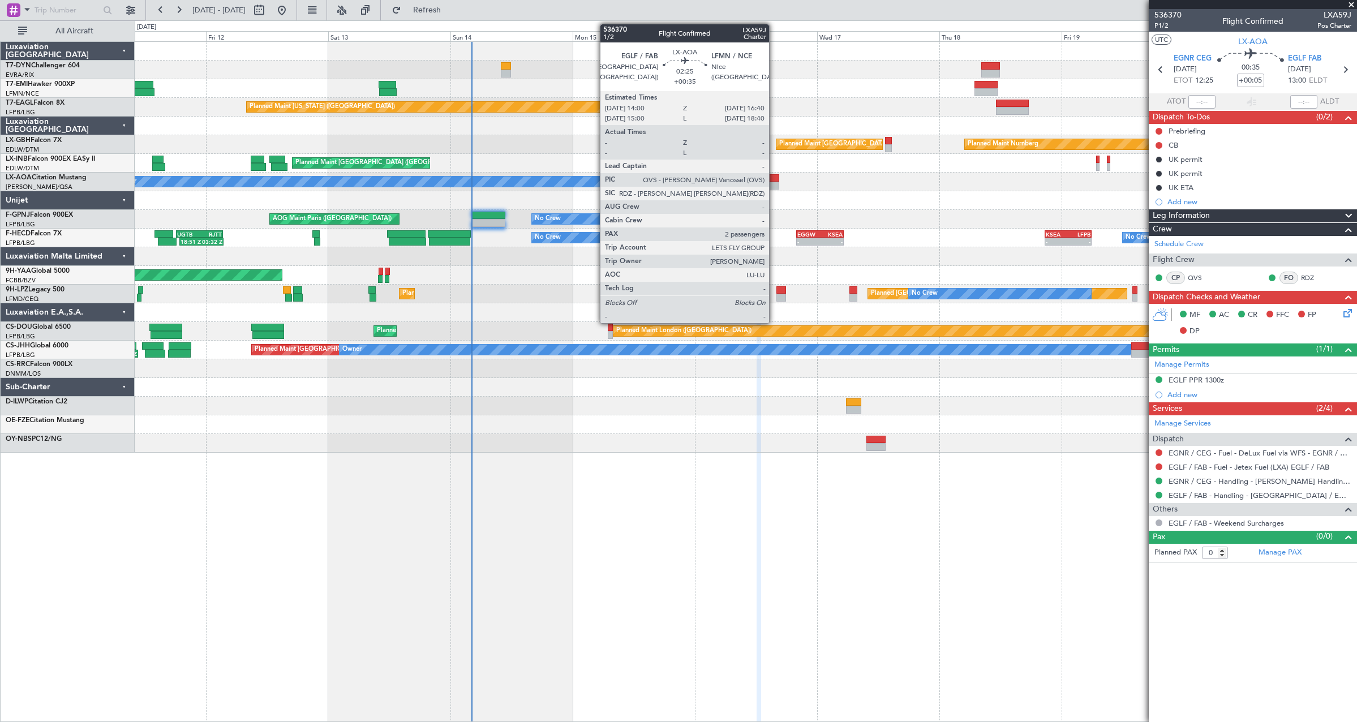
click at [774, 180] on div at bounding box center [773, 178] width 14 height 8
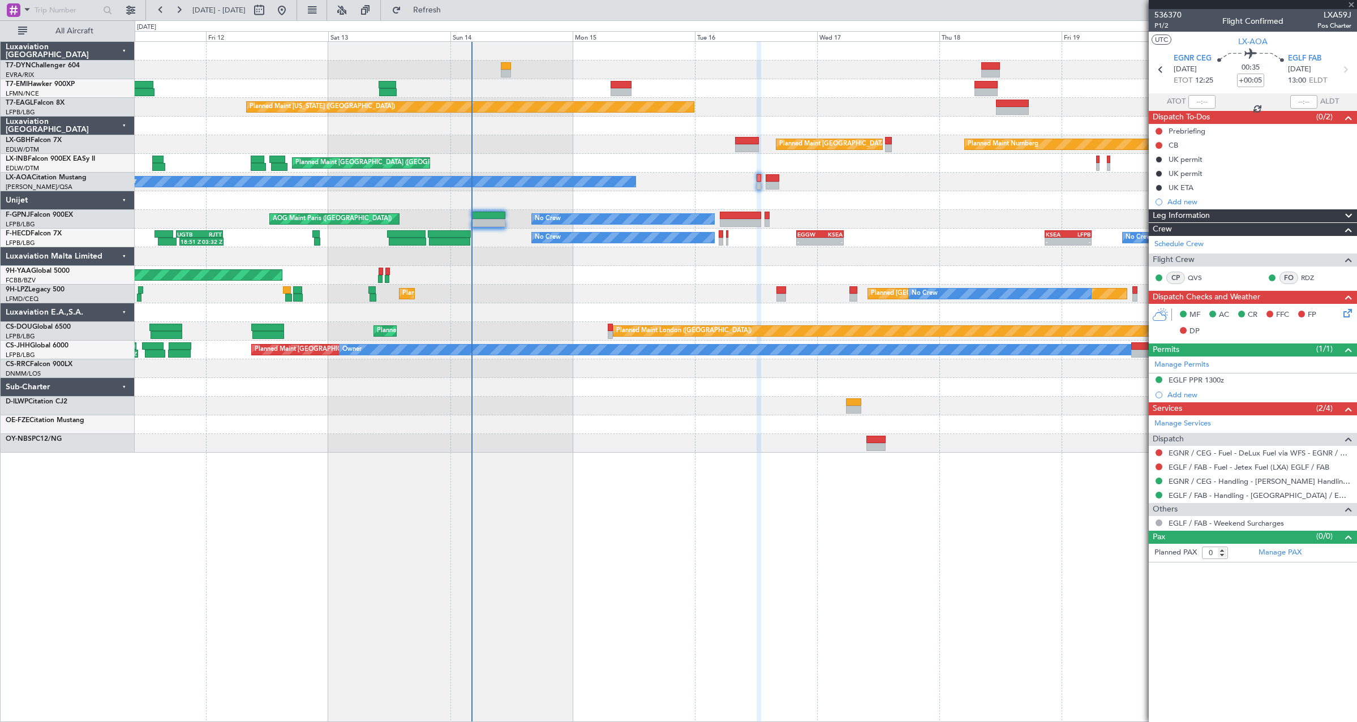
type input "+00:35"
type input "2"
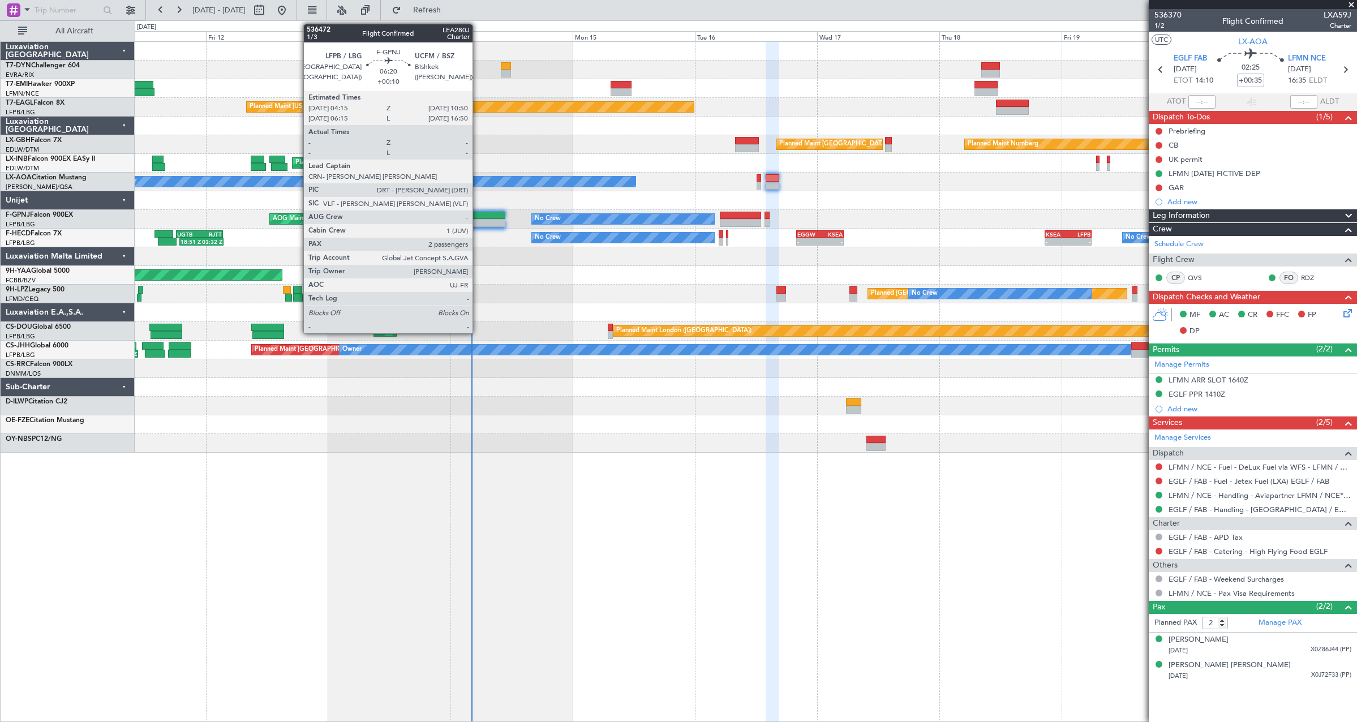
click at [478, 218] on div at bounding box center [488, 216] width 34 height 8
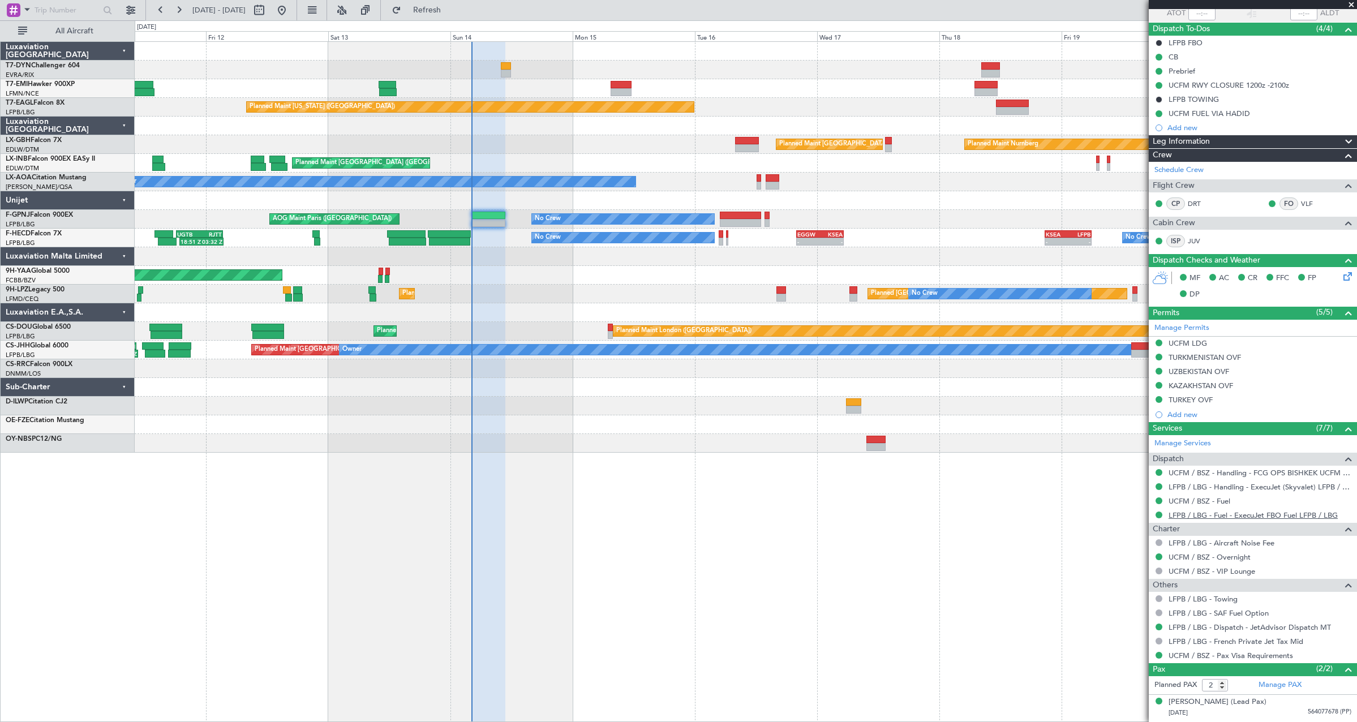
scroll to position [111, 0]
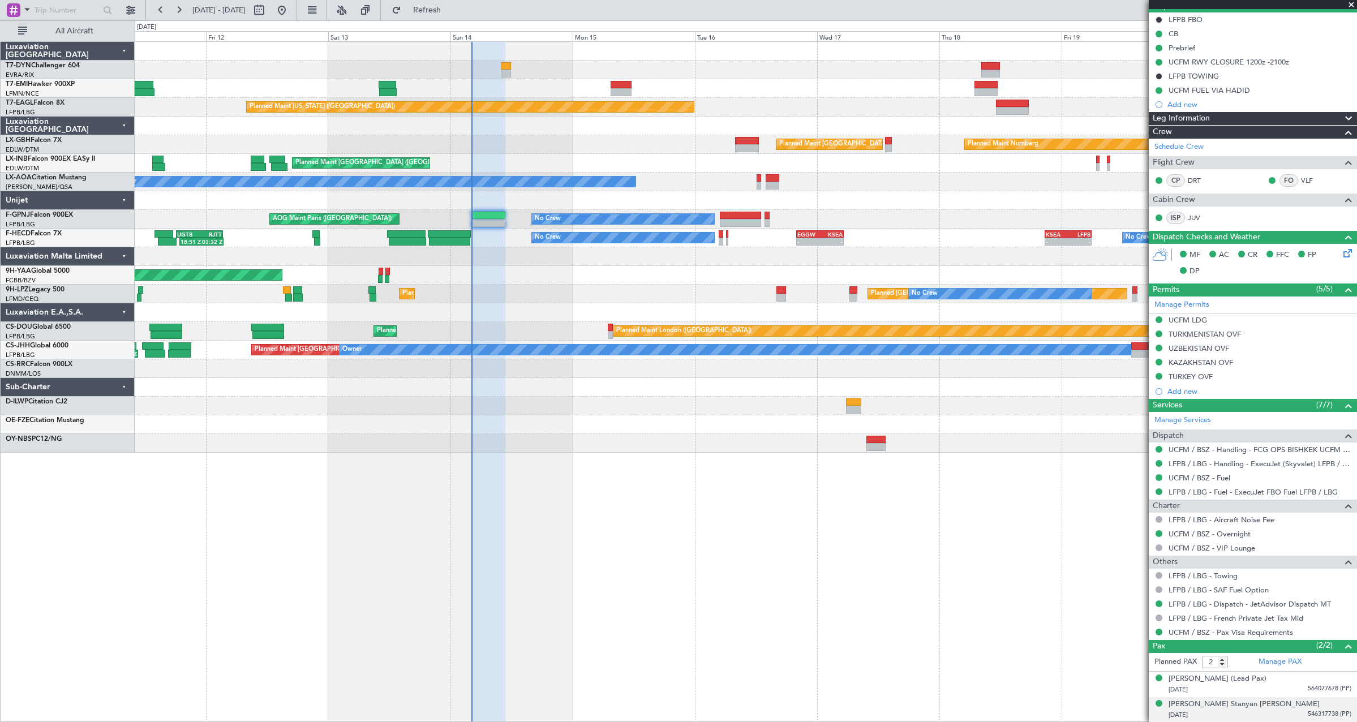
click at [1254, 697] on li "Elizabeth Stanyan HOAG 03/10/1972 546317738 (PP)" at bounding box center [1253, 709] width 208 height 25
click at [1274, 689] on div "10/04/1974 564077678 (PP)" at bounding box center [1259, 689] width 183 height 11
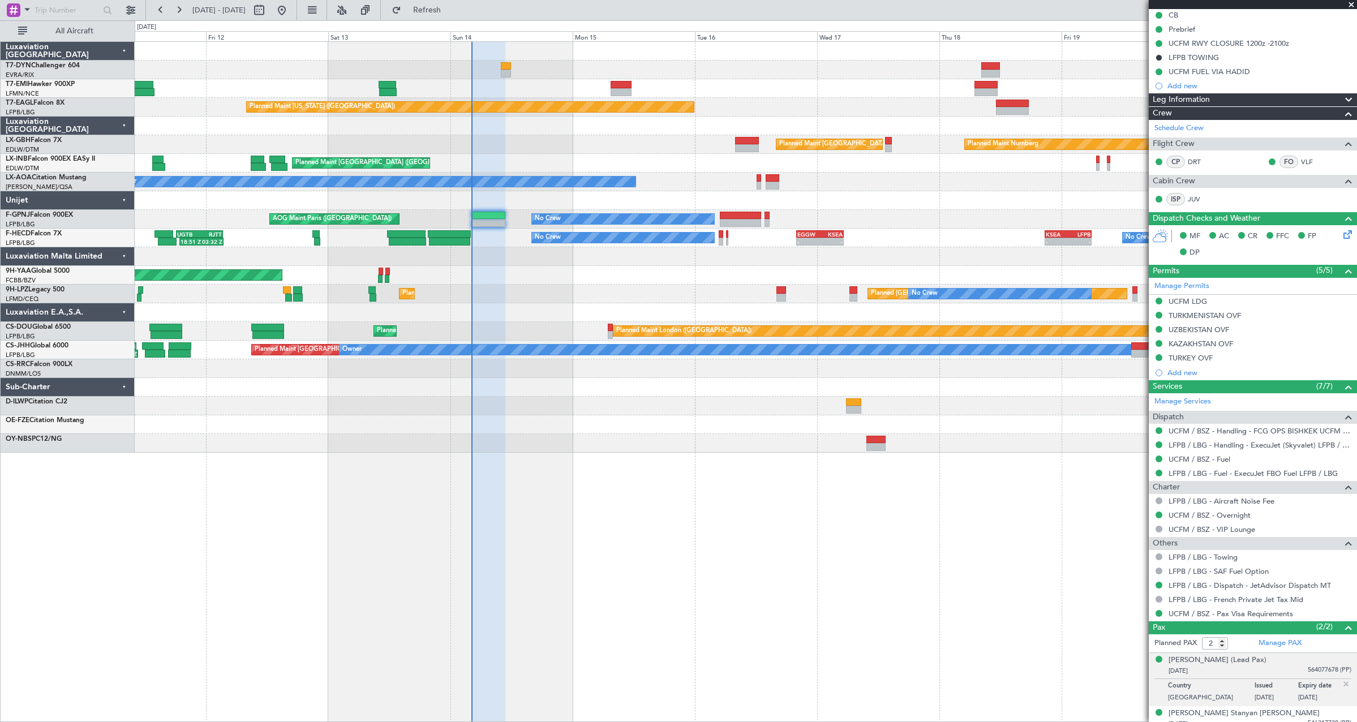
scroll to position [139, 0]
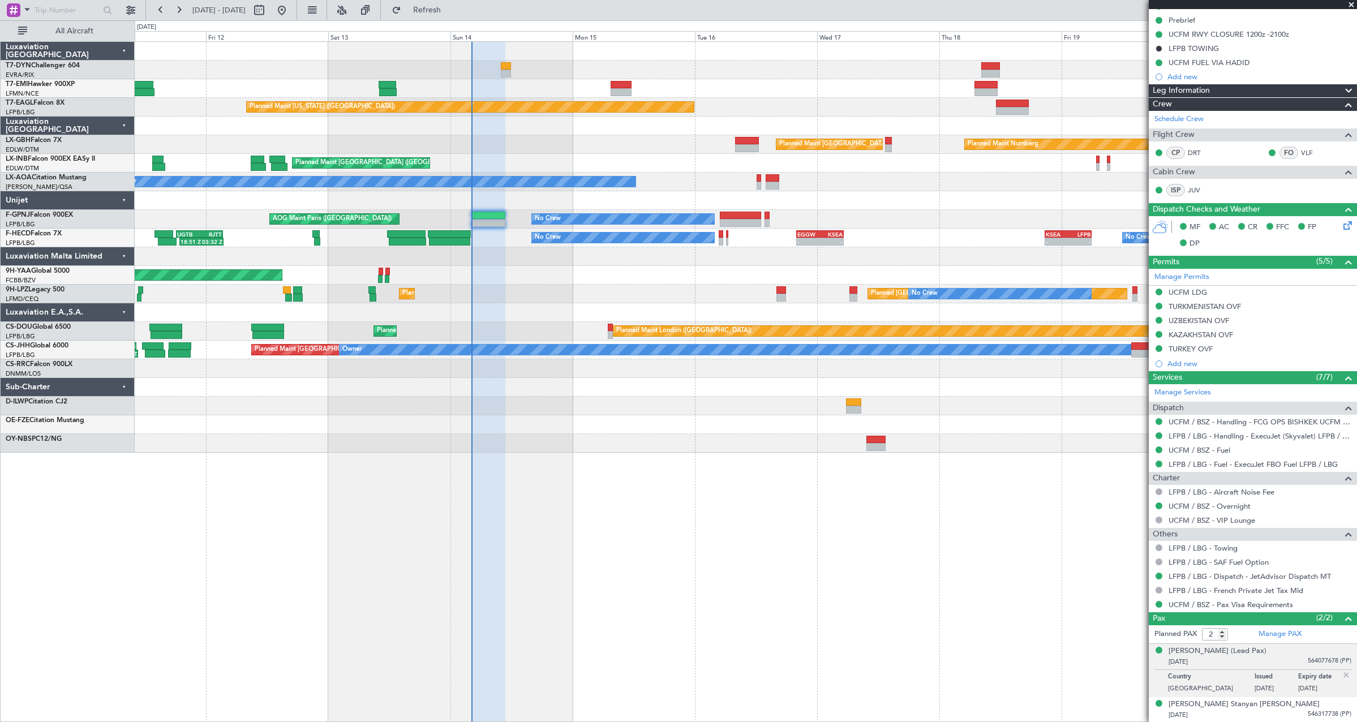
click at [1293, 651] on div "Hussain AGA KHAN (Lead Pax) 10/04/1974 564077678 (PP)" at bounding box center [1259, 657] width 183 height 22
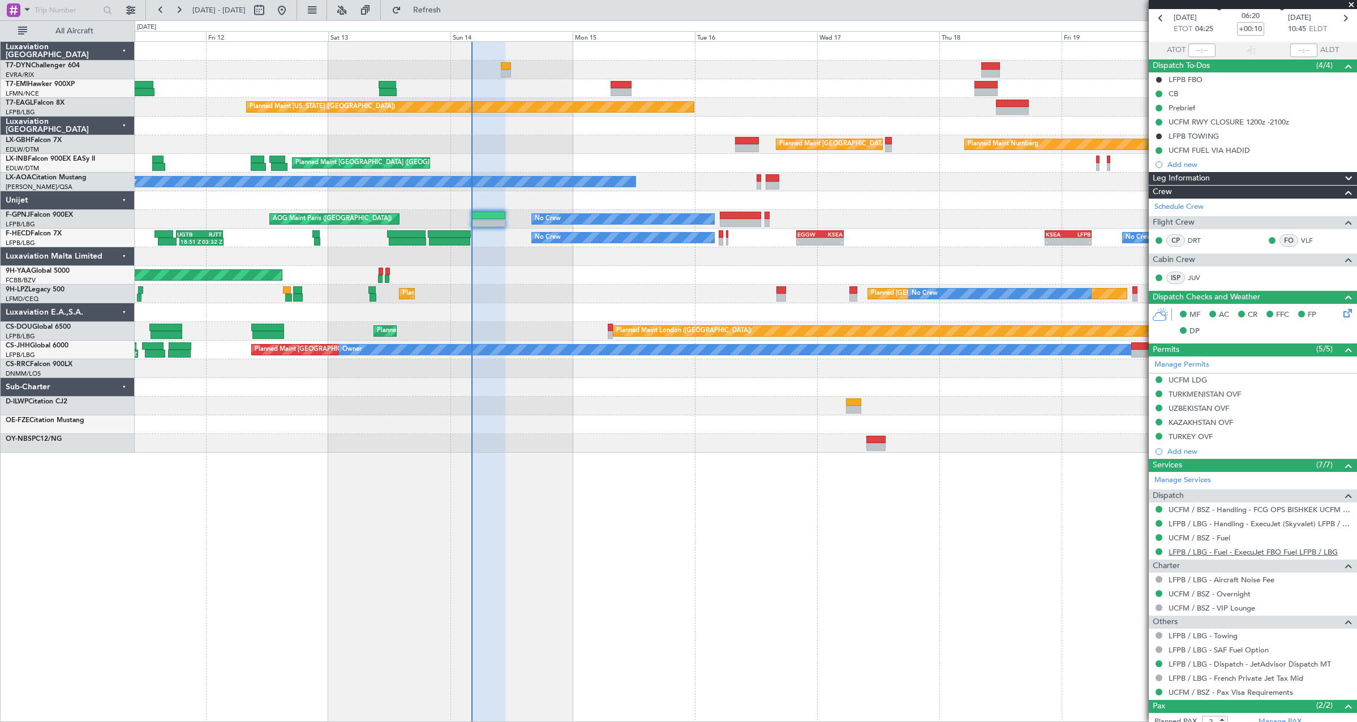
scroll to position [0, 0]
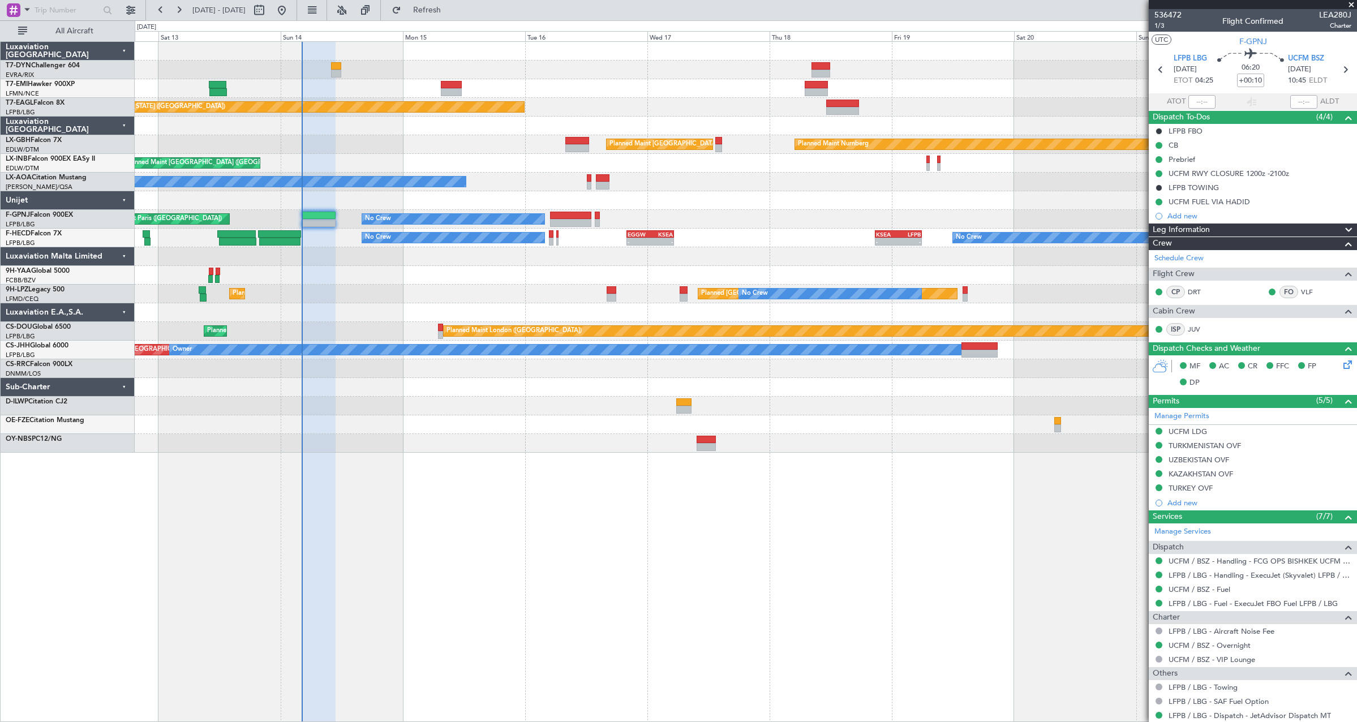
click at [745, 260] on div at bounding box center [746, 256] width 1222 height 19
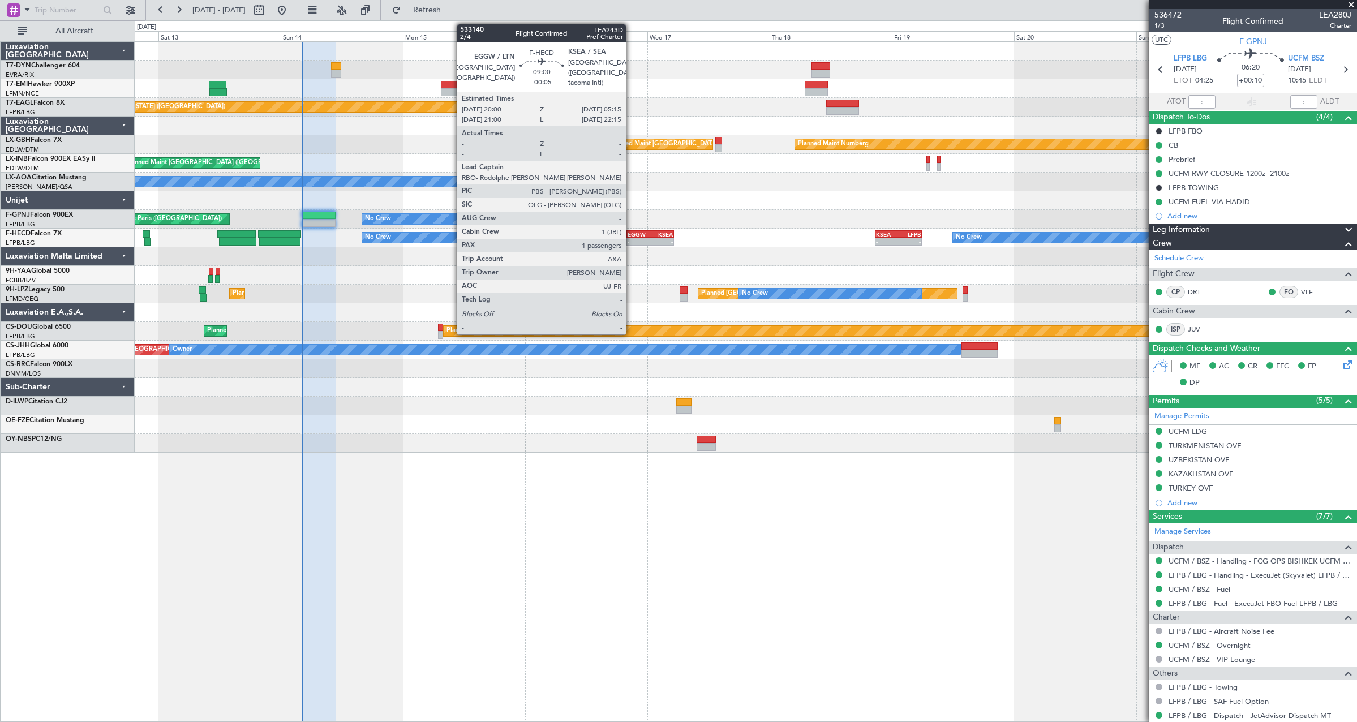
click at [631, 238] on div "- -" at bounding box center [650, 242] width 48 height 8
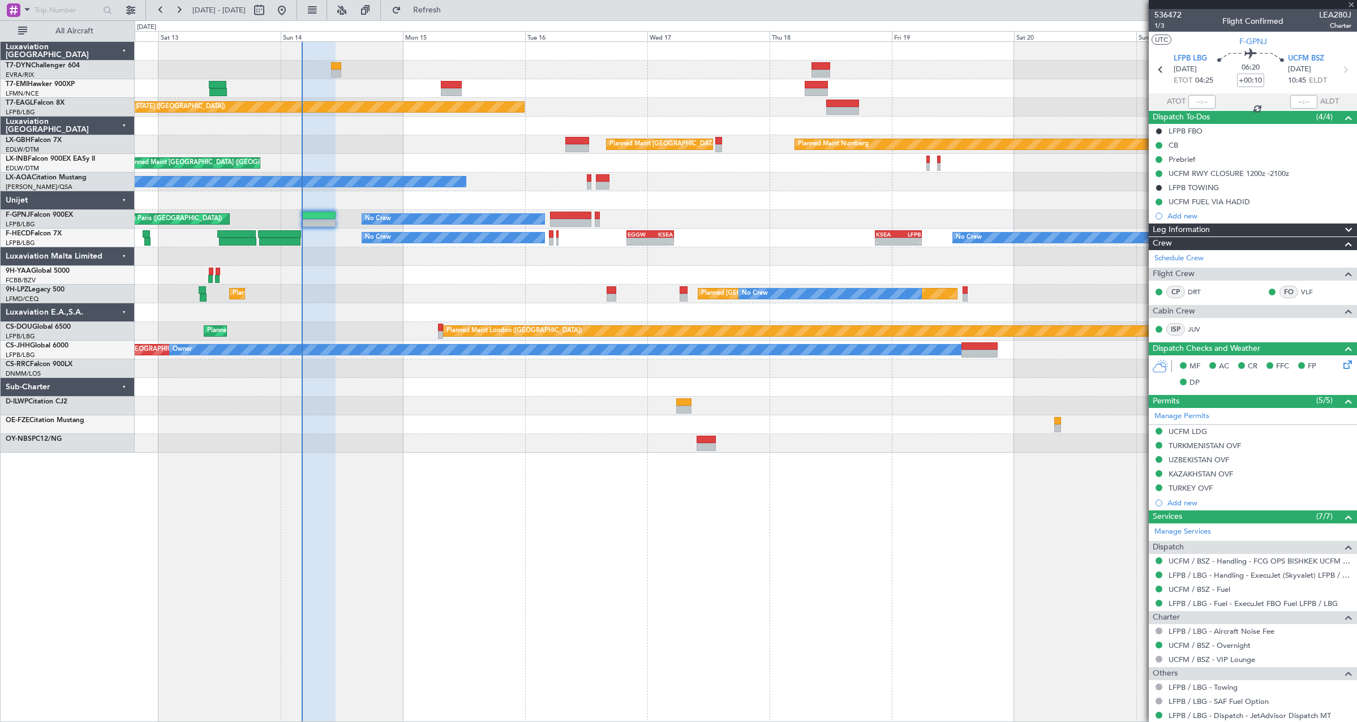
type input "-00:05"
type input "1"
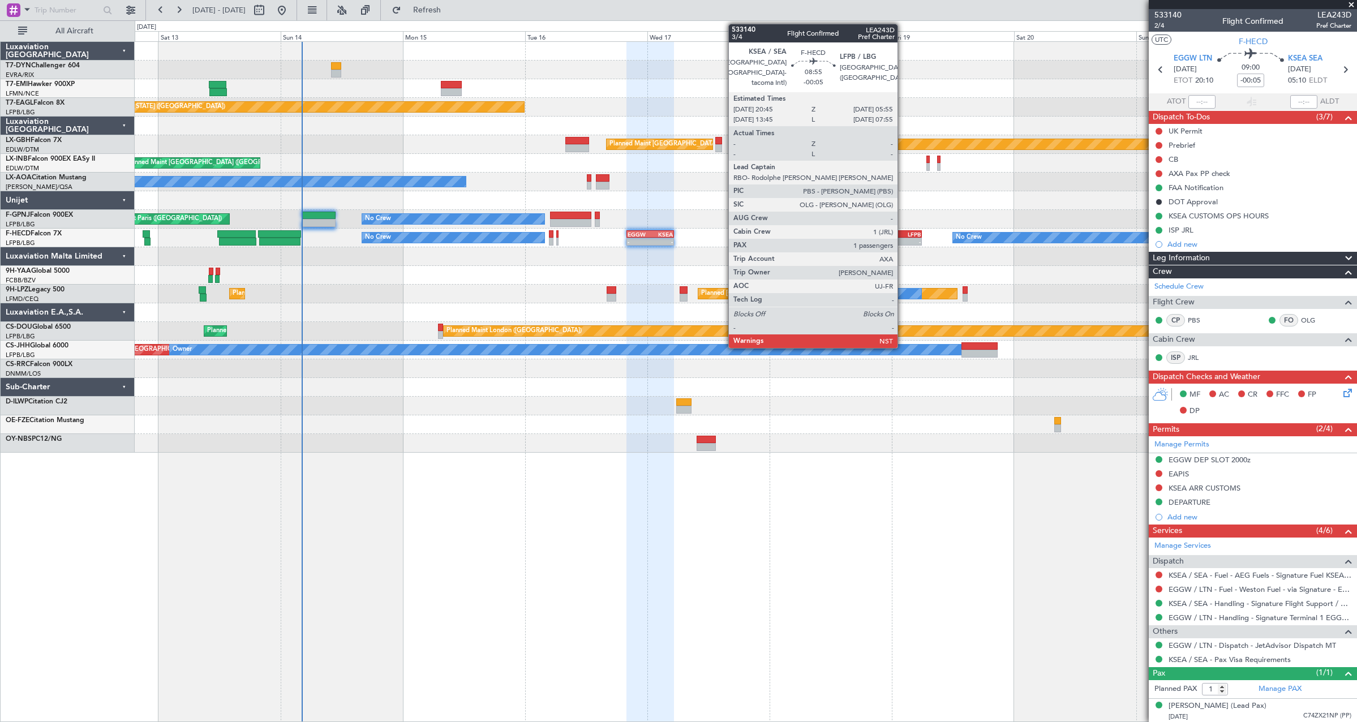
click at [902, 238] on div "- -" at bounding box center [898, 242] width 47 height 8
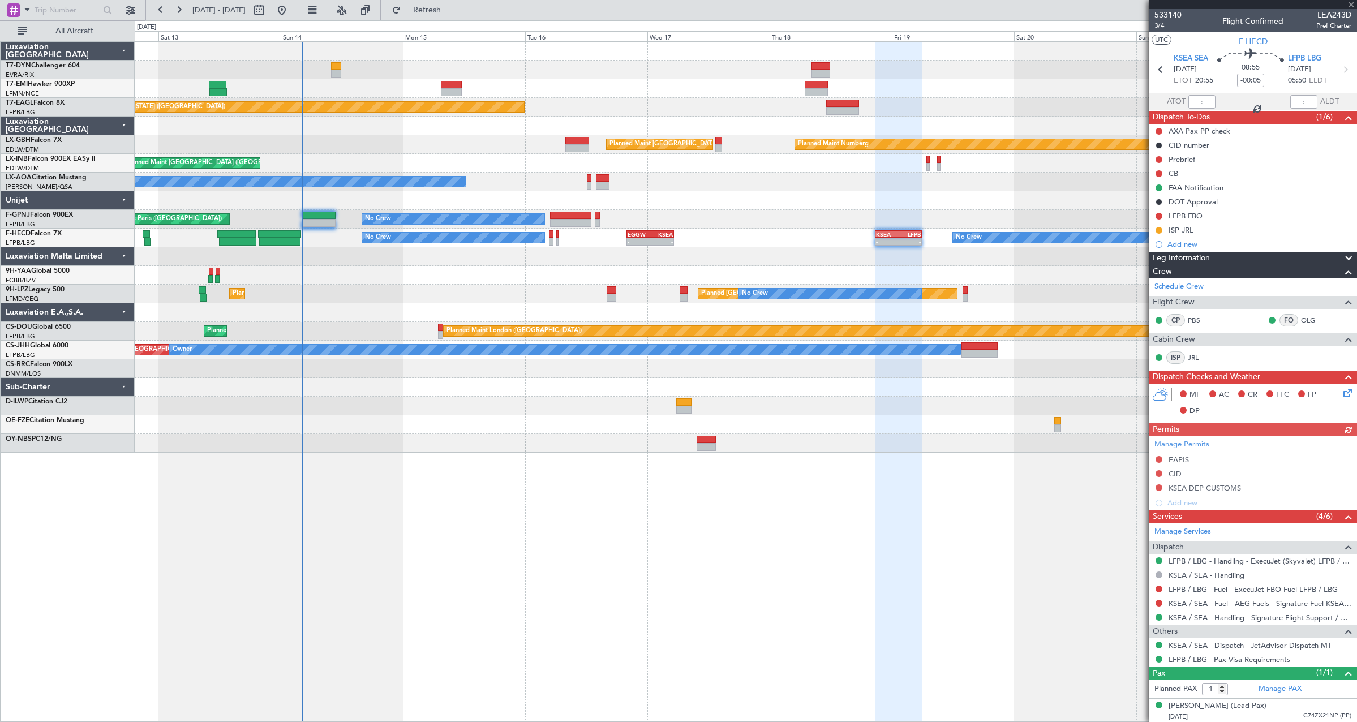
scroll to position [2, 0]
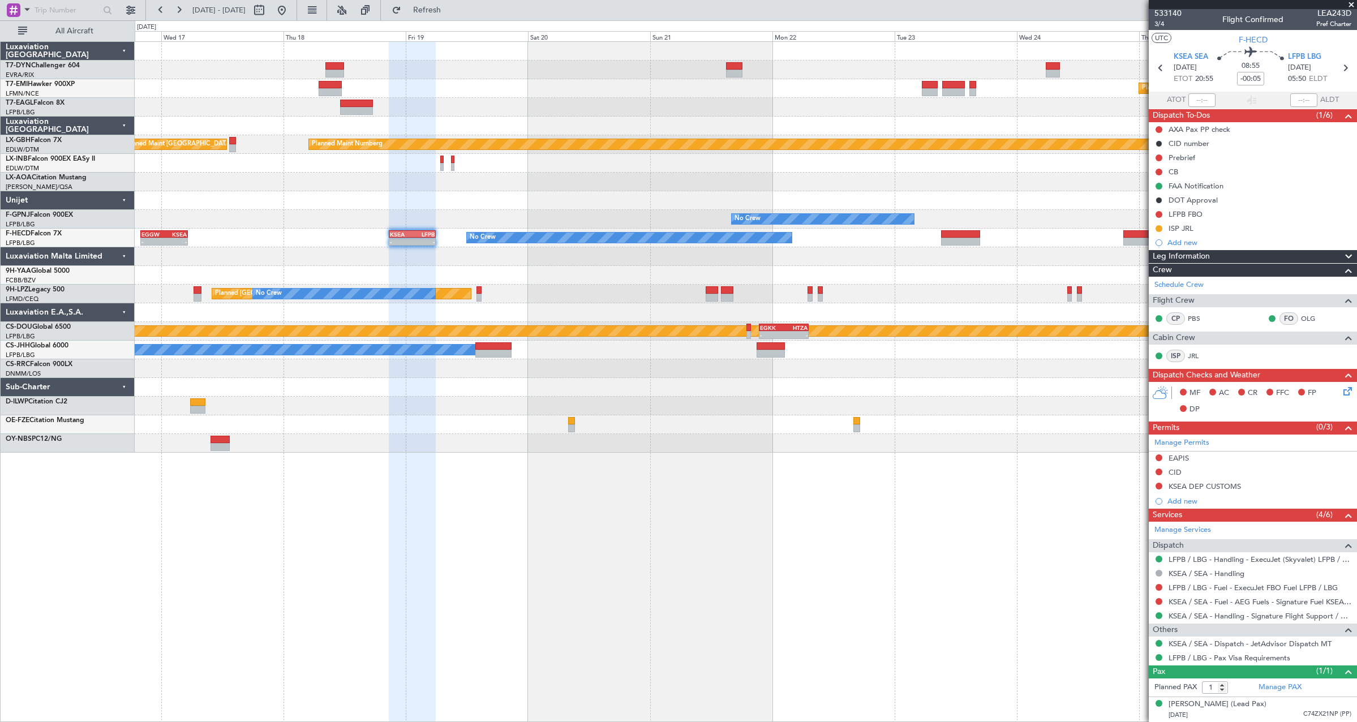
click at [252, 306] on div "Planned Maint Zurich Planned Maint New York (Teterboro) Planned Maint Paris (Le…" at bounding box center [746, 247] width 1222 height 411
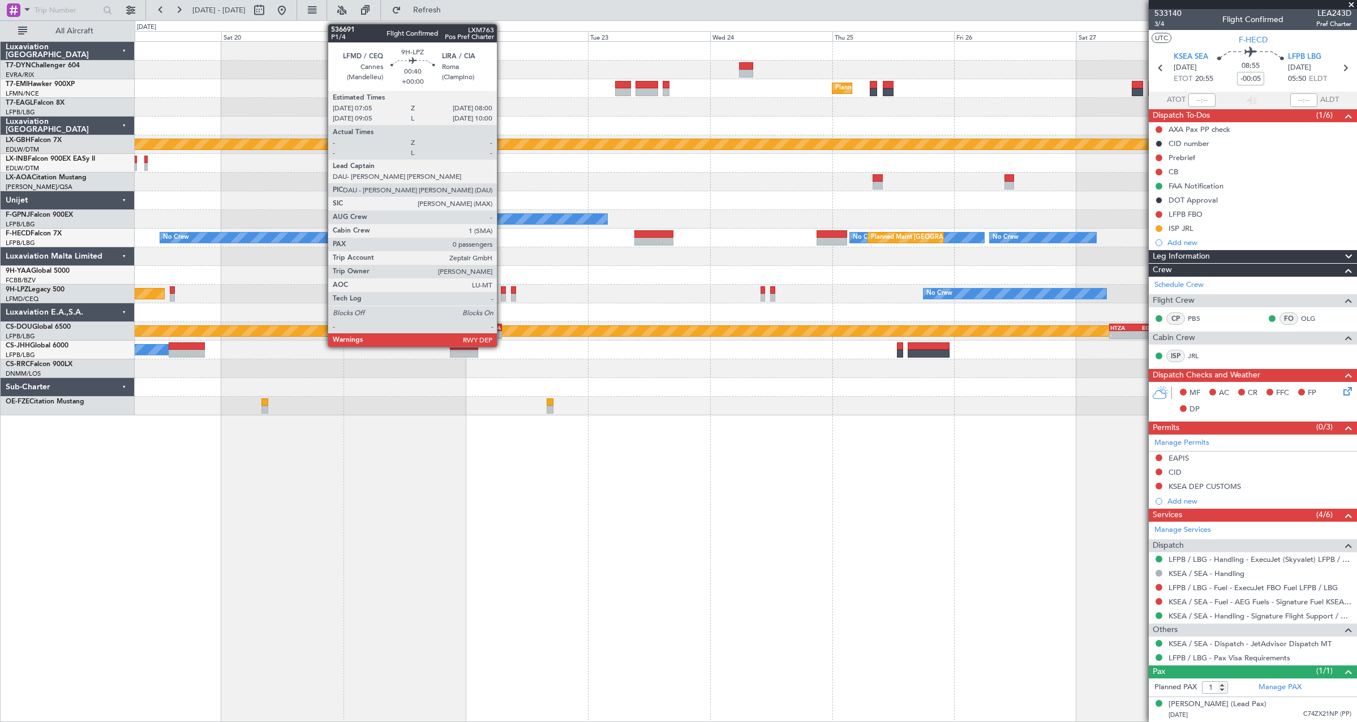
click at [502, 293] on div at bounding box center [503, 290] width 5 height 8
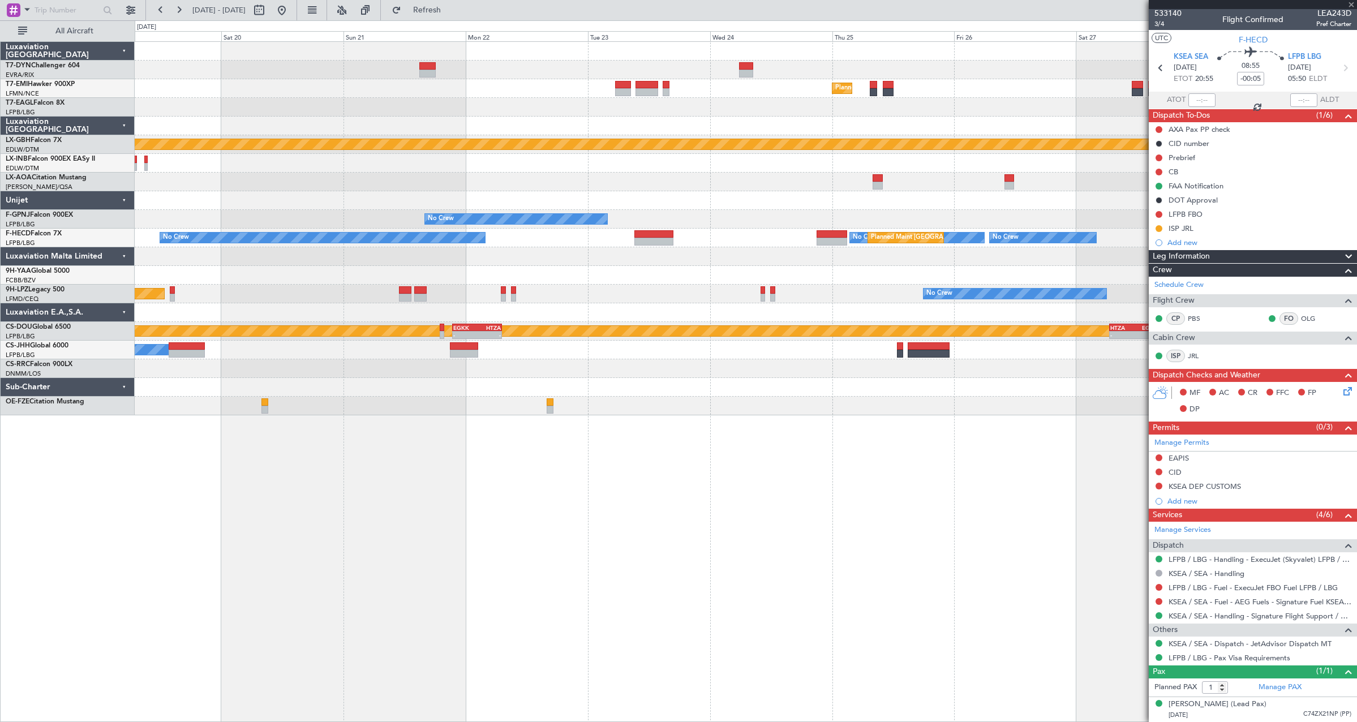
type input "0"
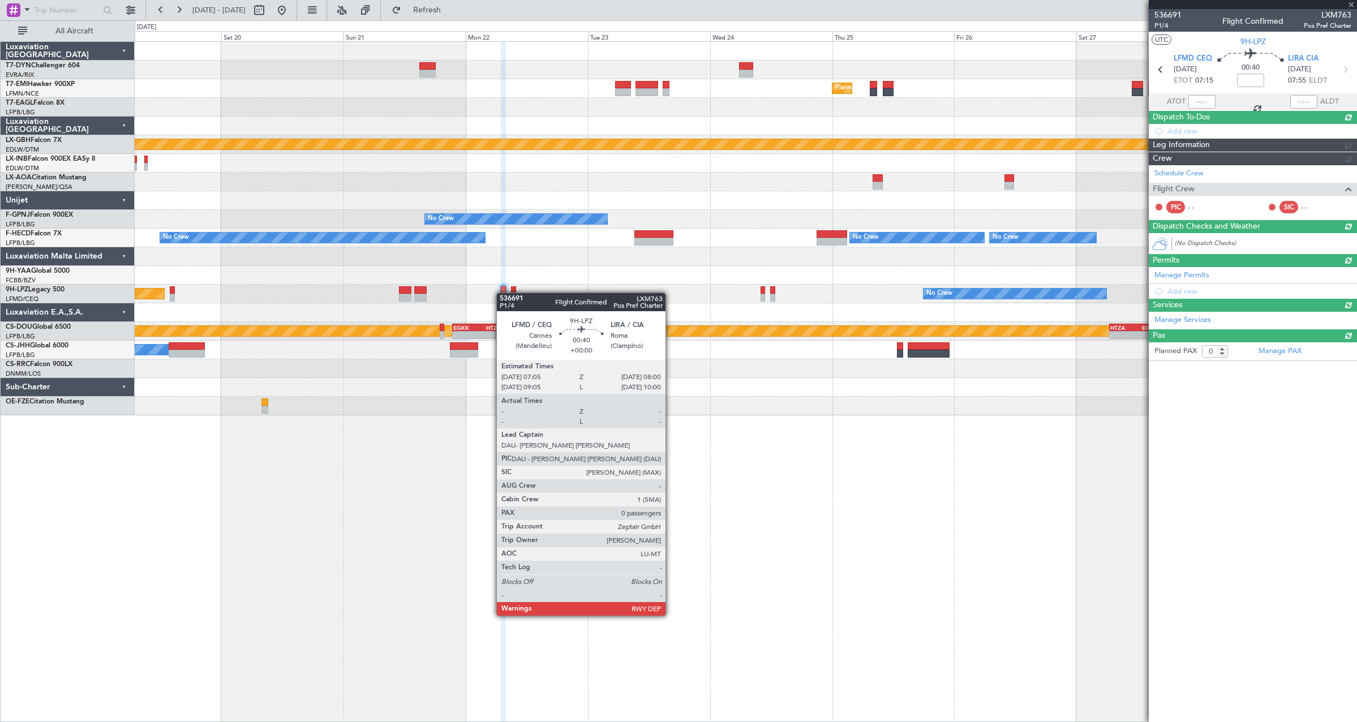
scroll to position [0, 0]
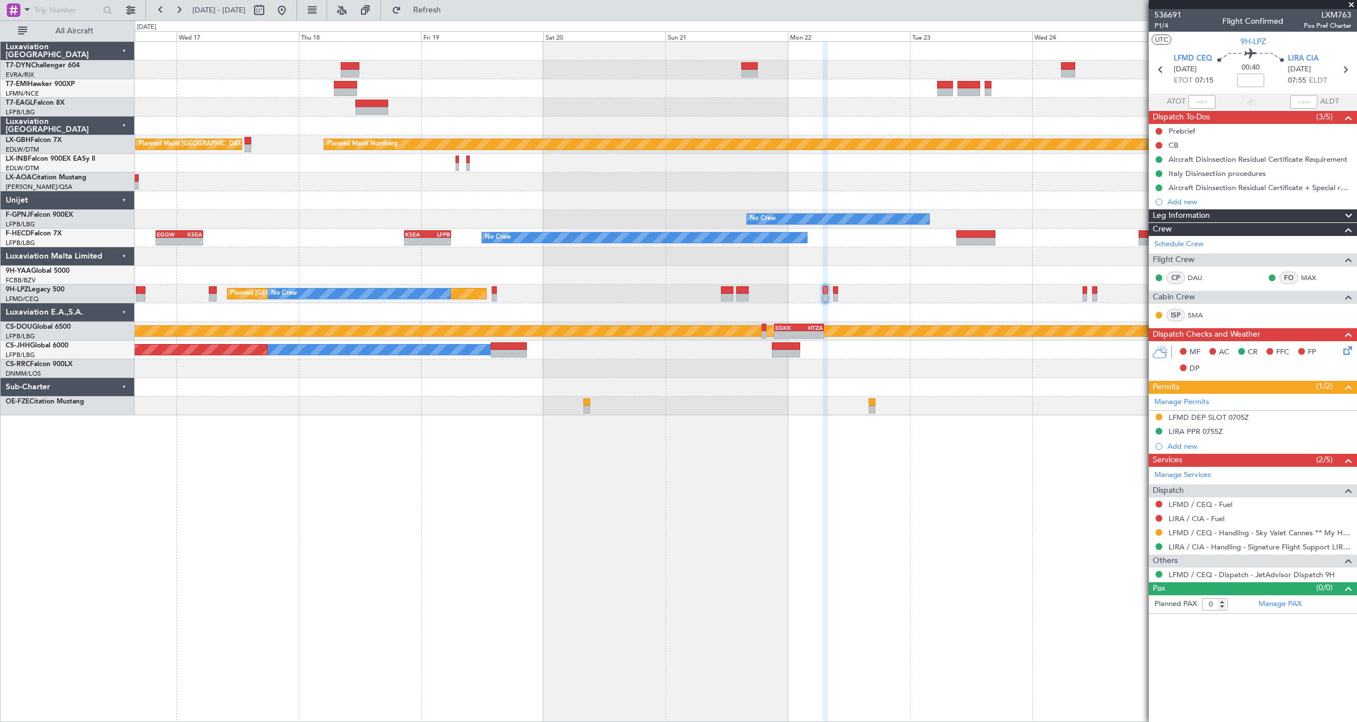
click at [603, 298] on div "Planned Maint Zurich Planned Maint New York (Teterboro) Planned Maint Nurnberg …" at bounding box center [746, 228] width 1222 height 373
click at [562, 303] on div at bounding box center [746, 312] width 1222 height 19
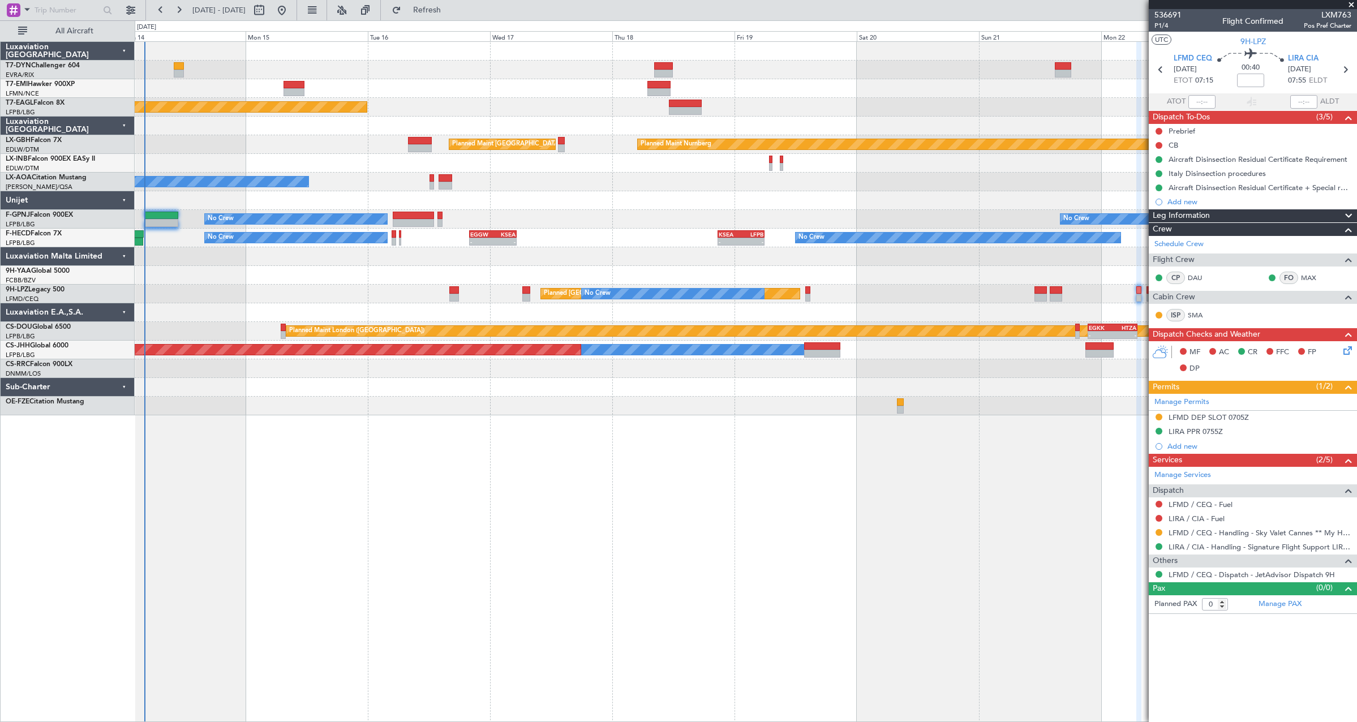
click at [562, 300] on div "Planned Maint Zurich Planned Maint New York (Teterboro) Planned Maint Nurnberg …" at bounding box center [746, 228] width 1222 height 373
click at [483, 304] on div at bounding box center [746, 312] width 1222 height 19
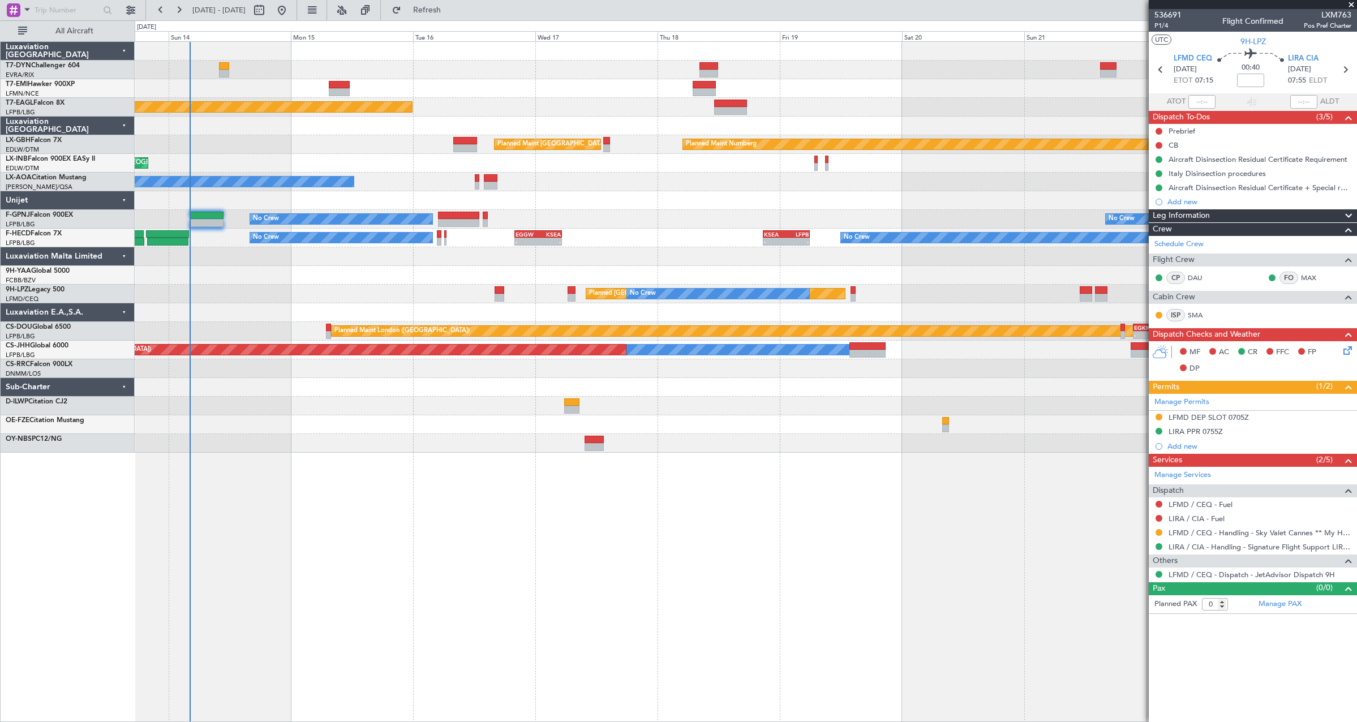
click at [515, 416] on div "Planned Maint Zurich Planned Maint New York (Teterboro) Planned Maint Nurnberg …" at bounding box center [746, 247] width 1222 height 411
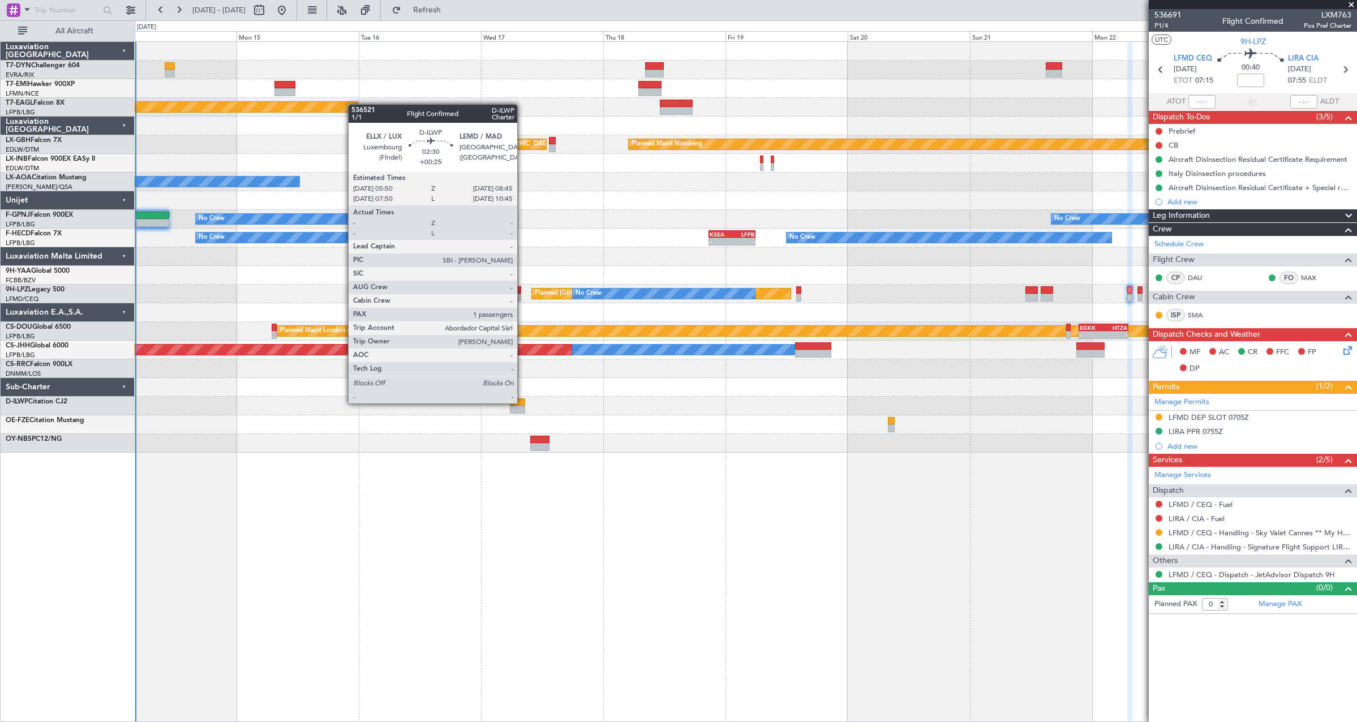
click at [522, 402] on div at bounding box center [517, 402] width 15 height 8
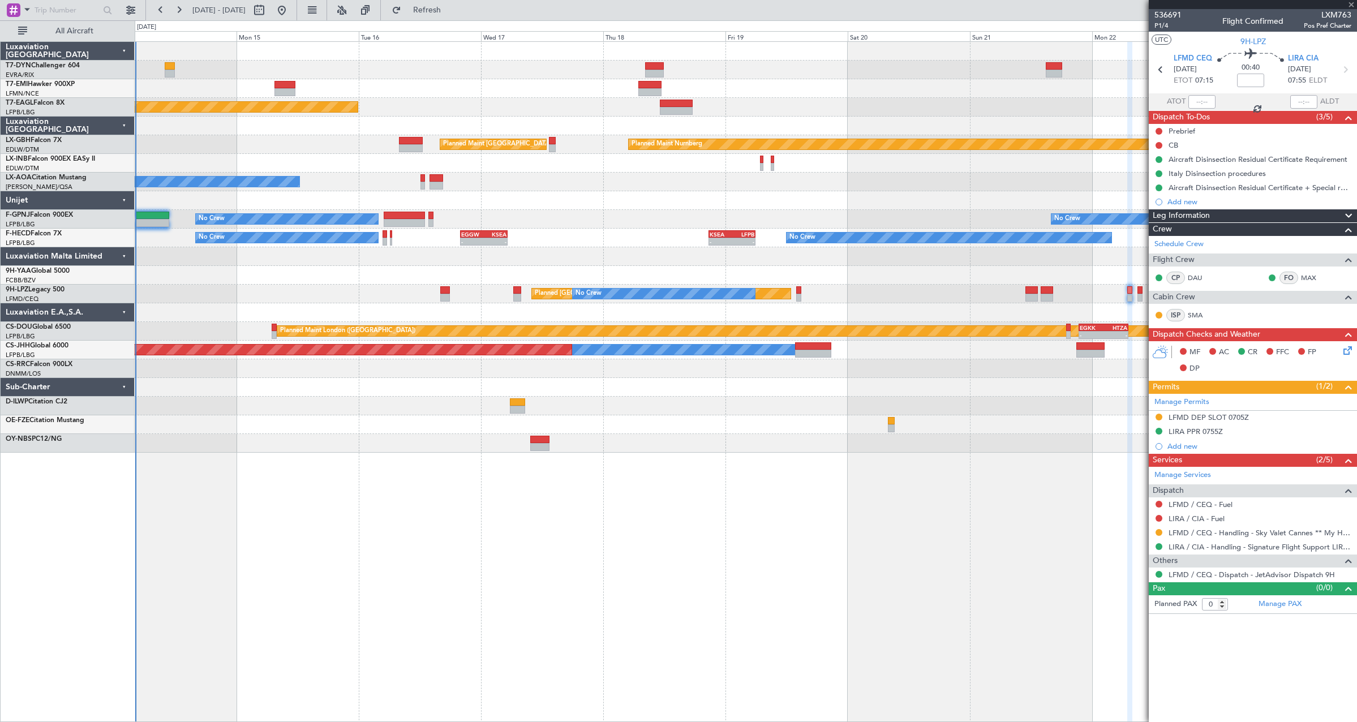
type input "+00:25"
type input "1"
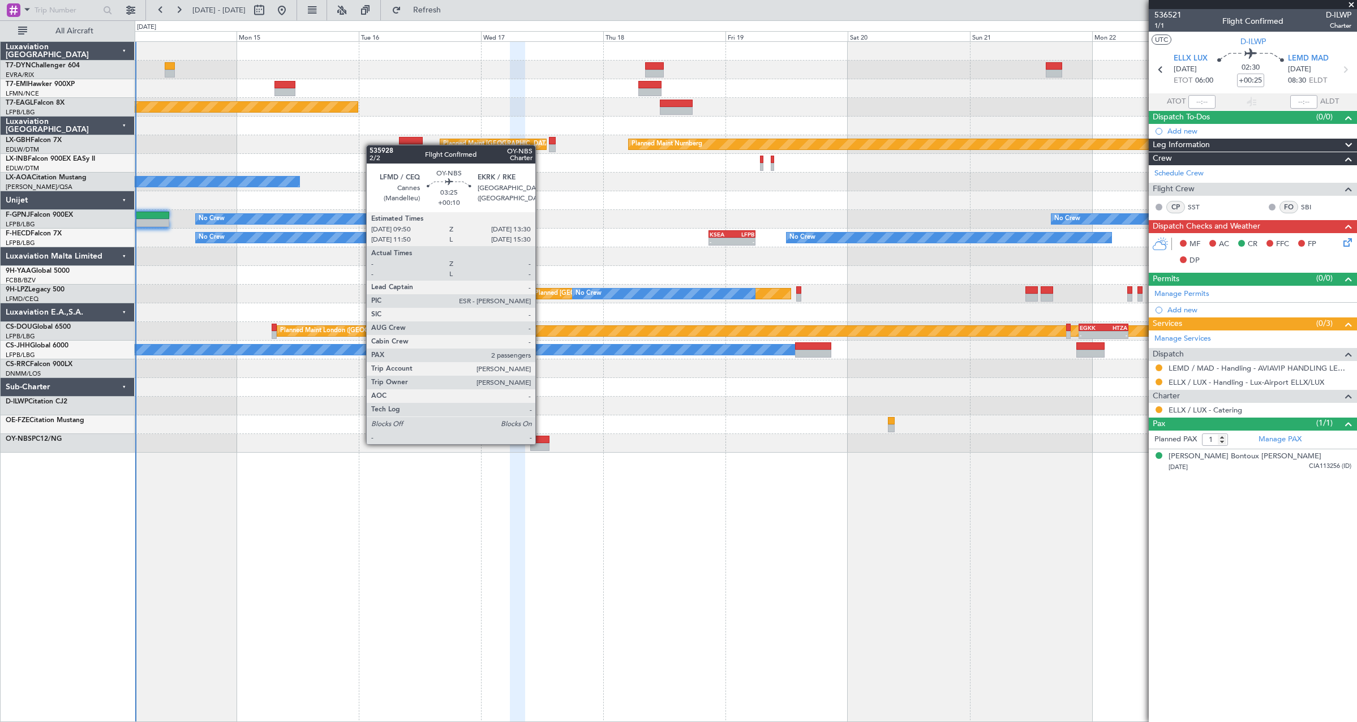
click at [540, 443] on div at bounding box center [539, 447] width 19 height 8
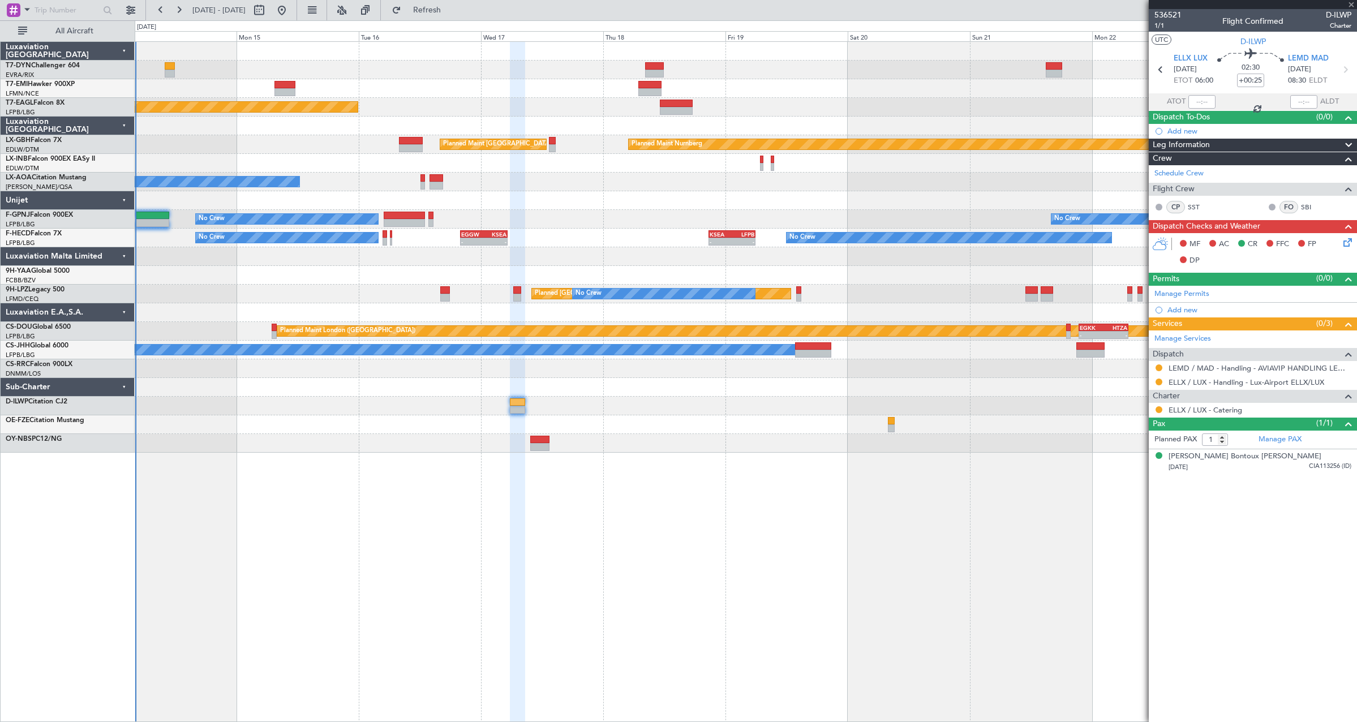
type input "+00:10"
type input "2"
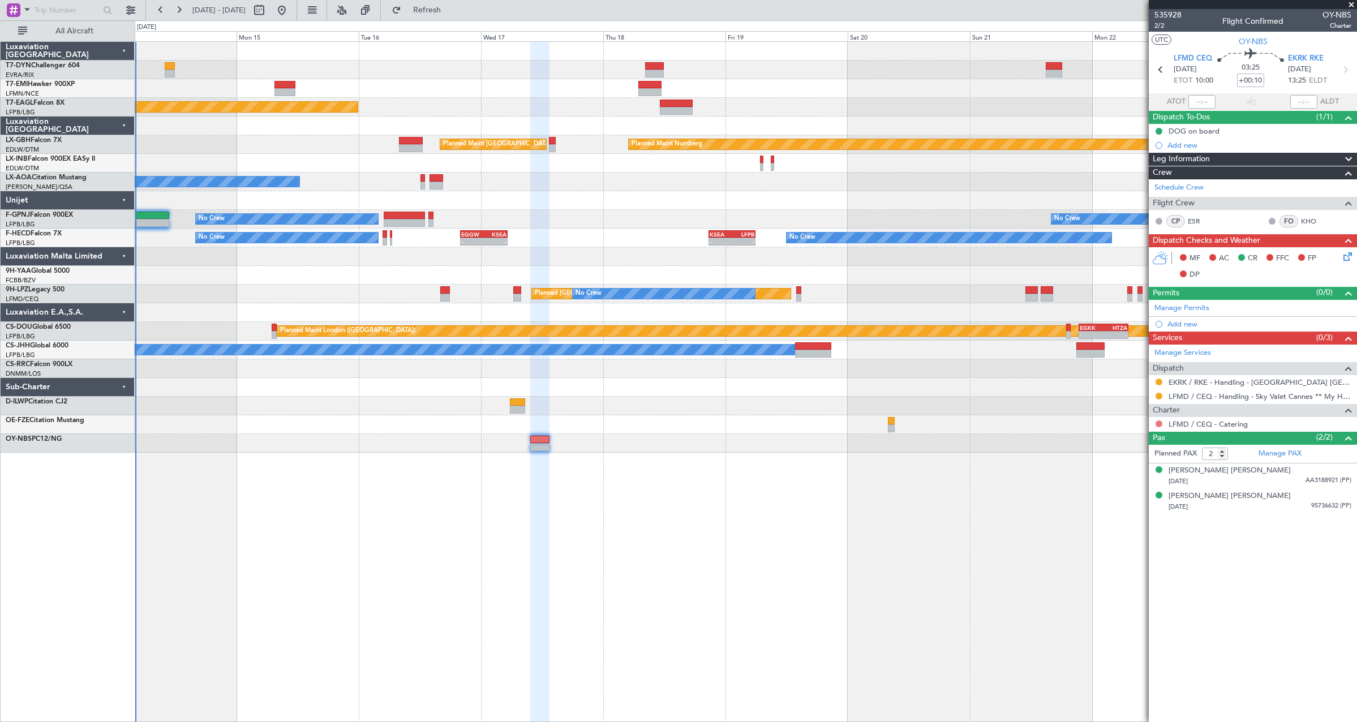
click at [1158, 424] on button at bounding box center [1158, 423] width 7 height 7
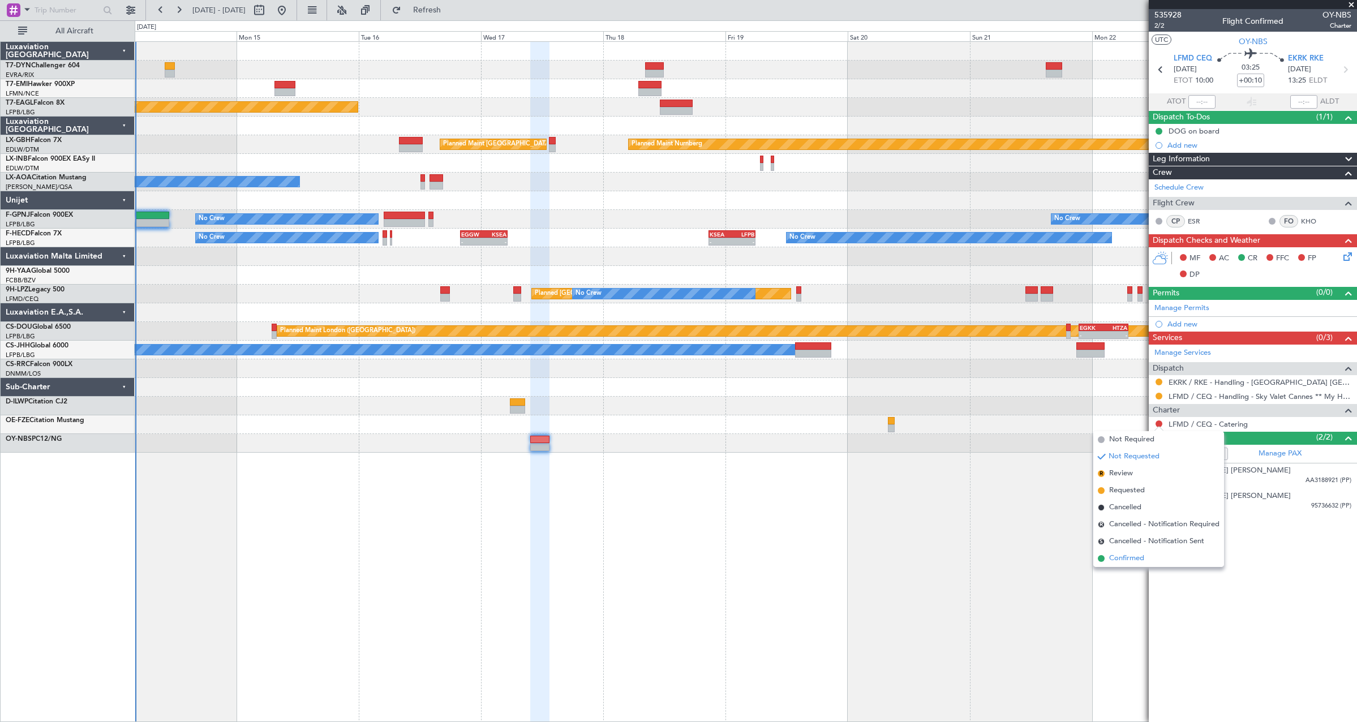
click at [1142, 556] on span "Confirmed" at bounding box center [1126, 558] width 35 height 11
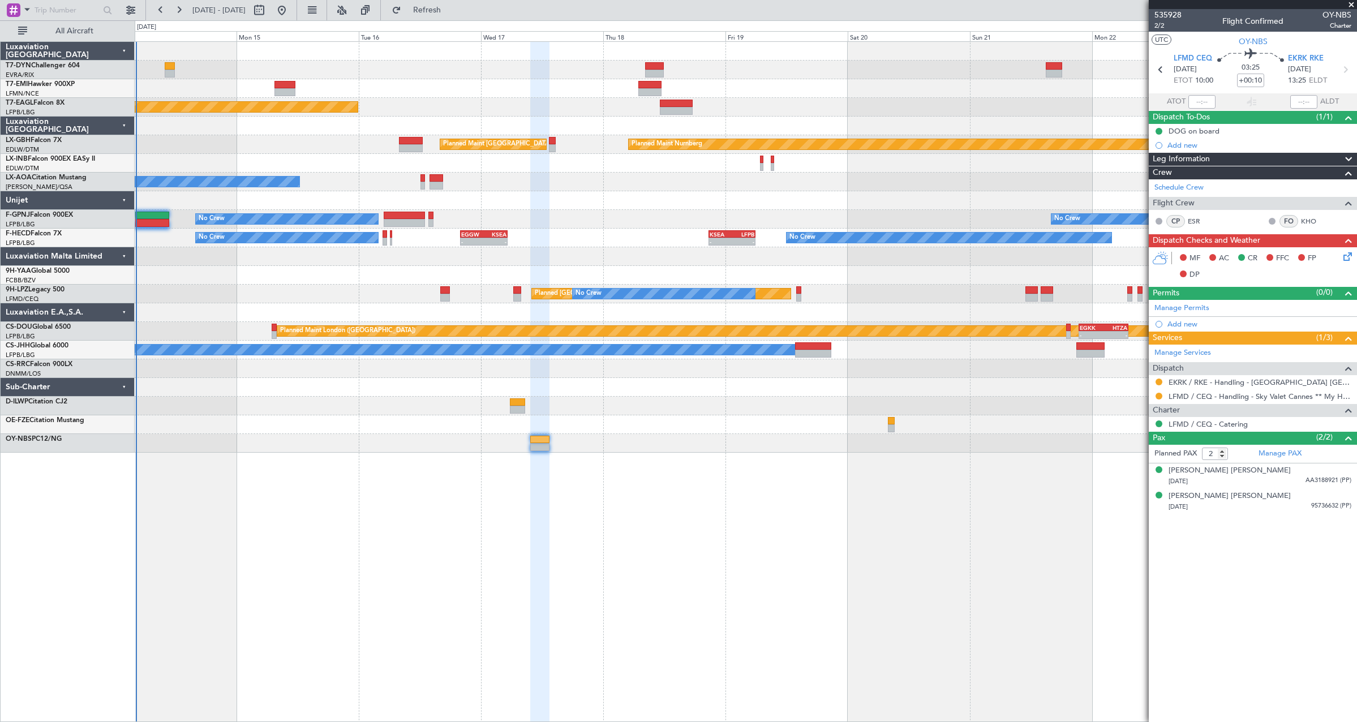
click at [613, 218] on div "No Crew No Crew AOG Maint Paris (Le Bourget)" at bounding box center [746, 219] width 1222 height 19
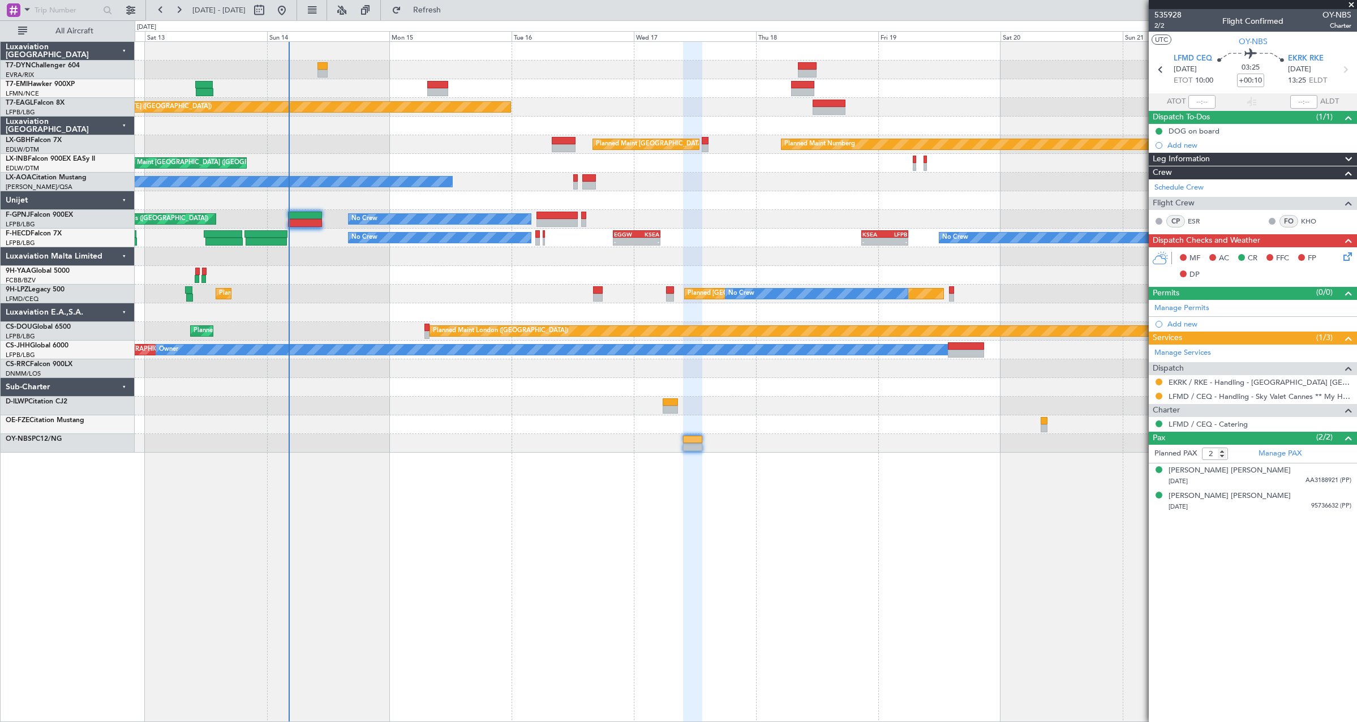
click at [817, 317] on div at bounding box center [746, 312] width 1222 height 19
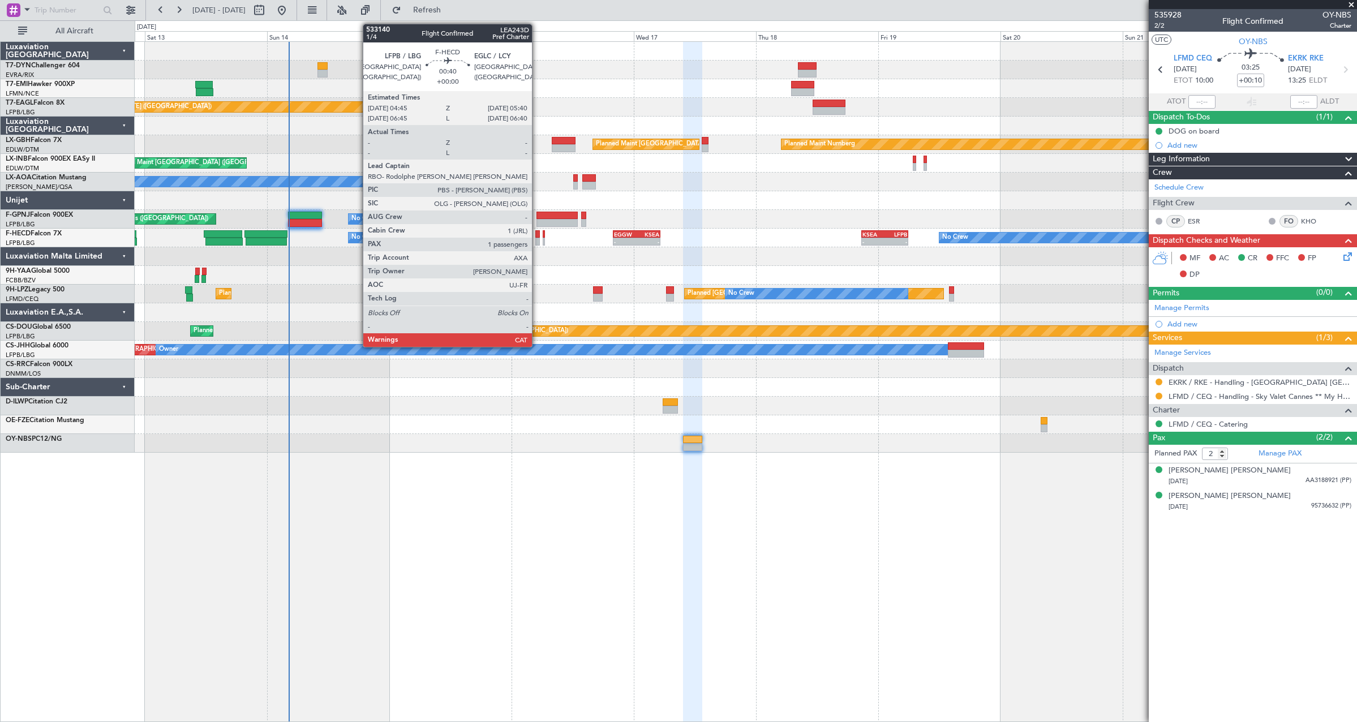
click at [537, 237] on div at bounding box center [537, 234] width 5 height 8
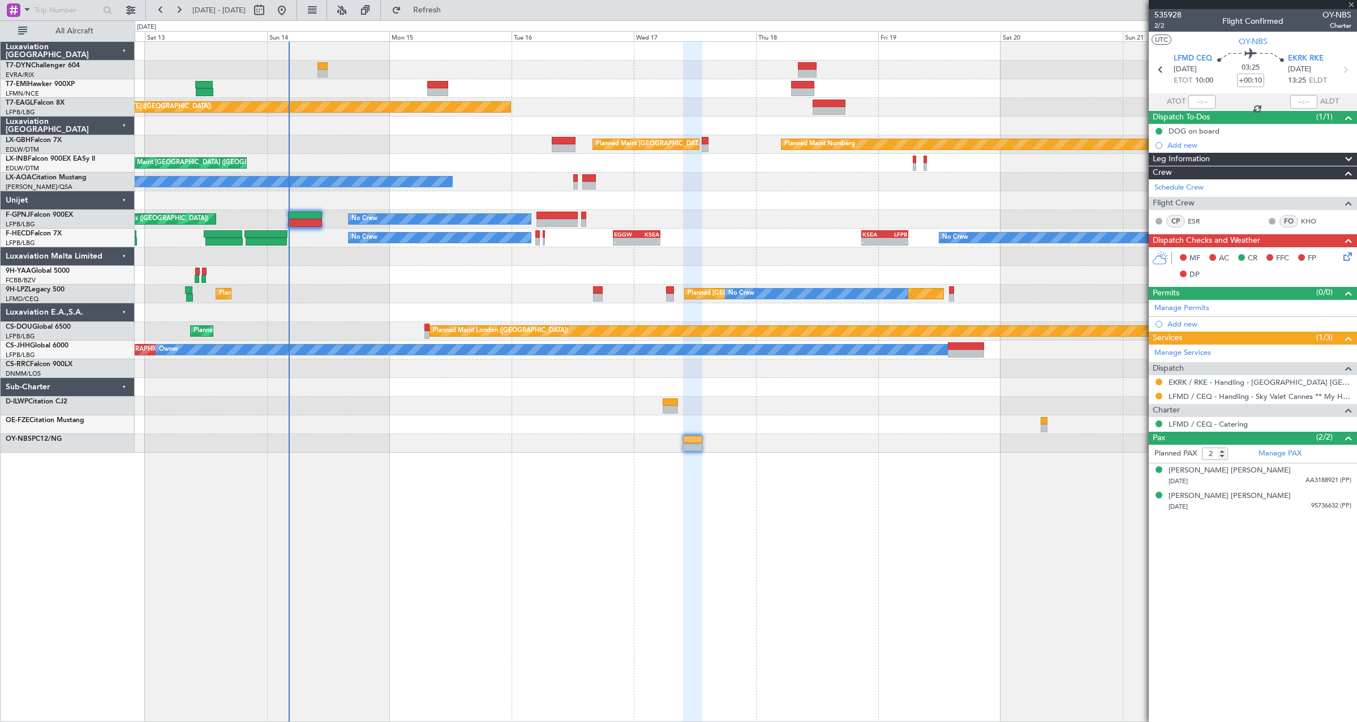
type input "1"
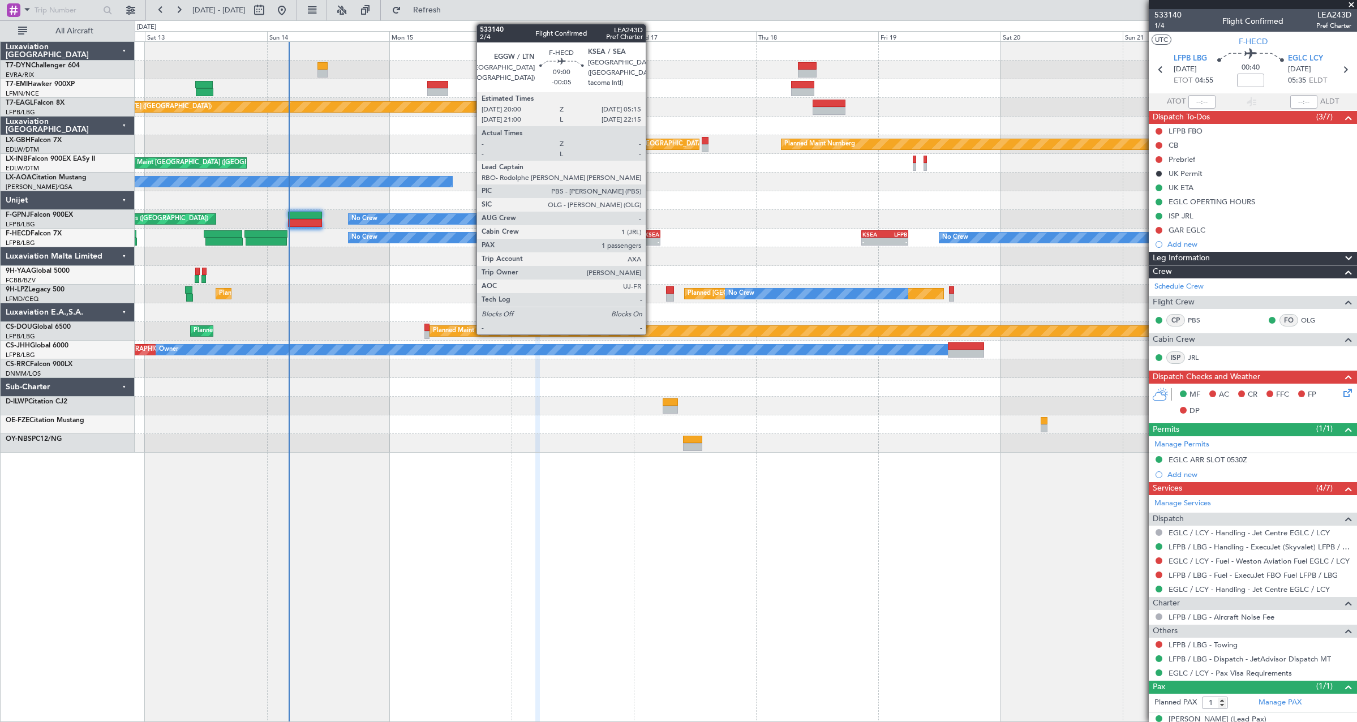
click at [652, 240] on div "-" at bounding box center [648, 241] width 23 height 7
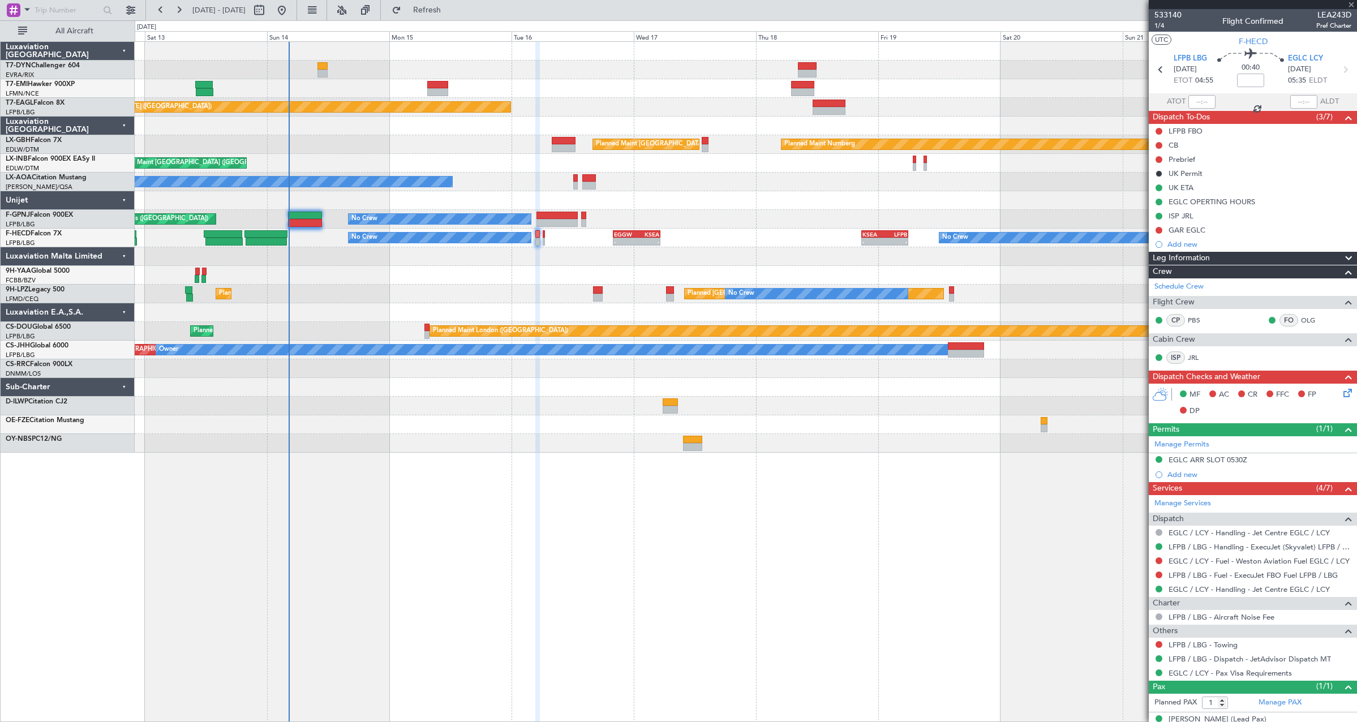
type input "-00:05"
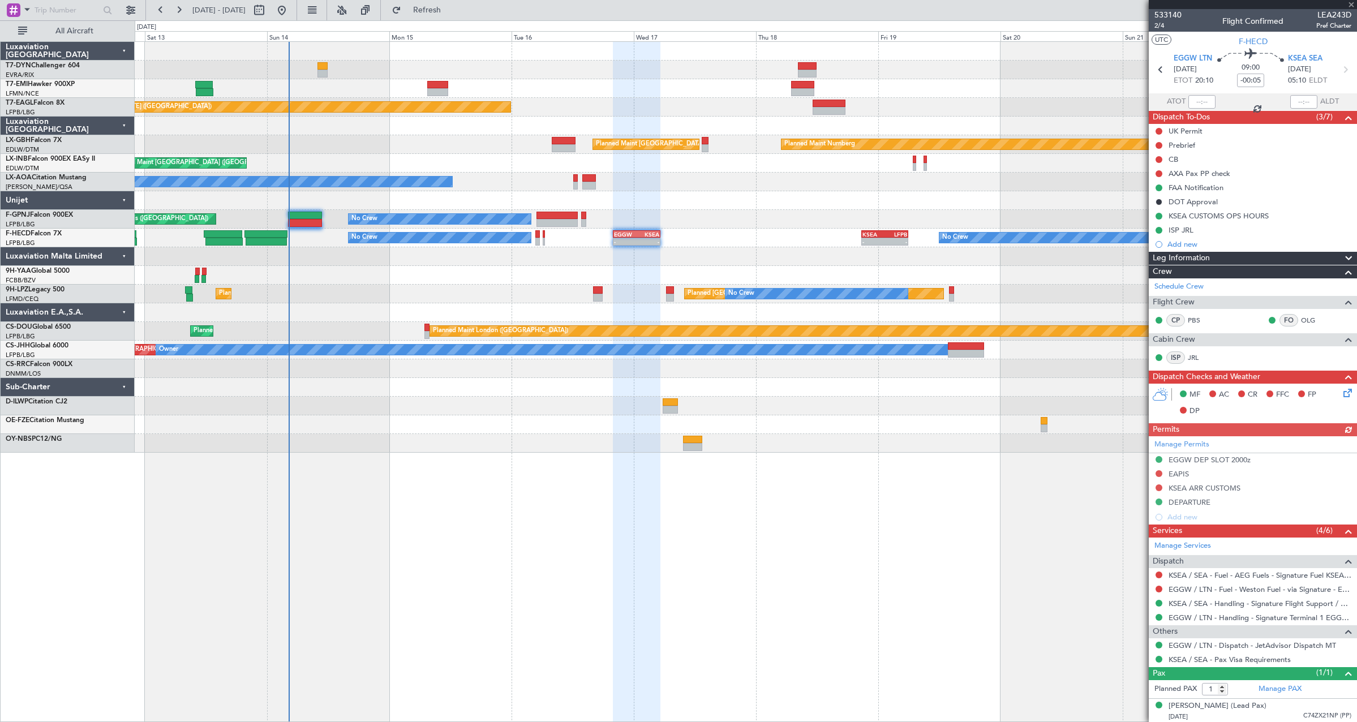
scroll to position [2, 0]
